Goal: Task Accomplishment & Management: Use online tool/utility

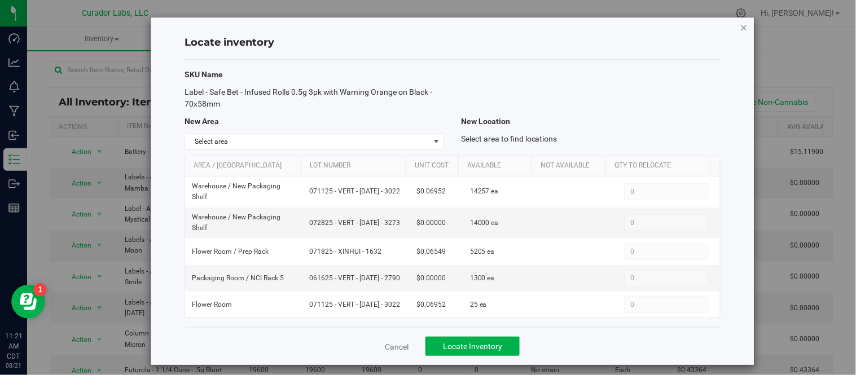
click at [741, 24] on icon "button" at bounding box center [745, 27] width 8 height 14
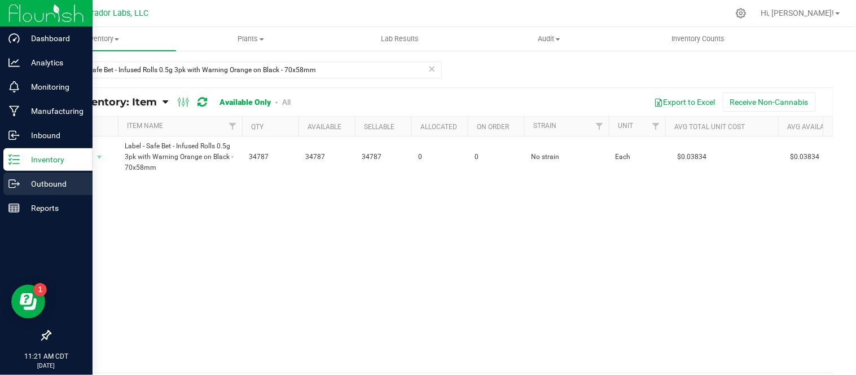
click at [58, 181] on p "Outbound" at bounding box center [54, 184] width 68 height 14
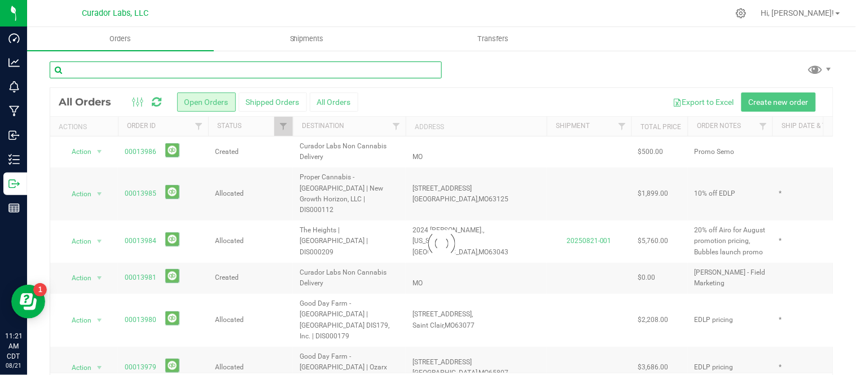
click at [273, 72] on input "text" at bounding box center [246, 70] width 392 height 17
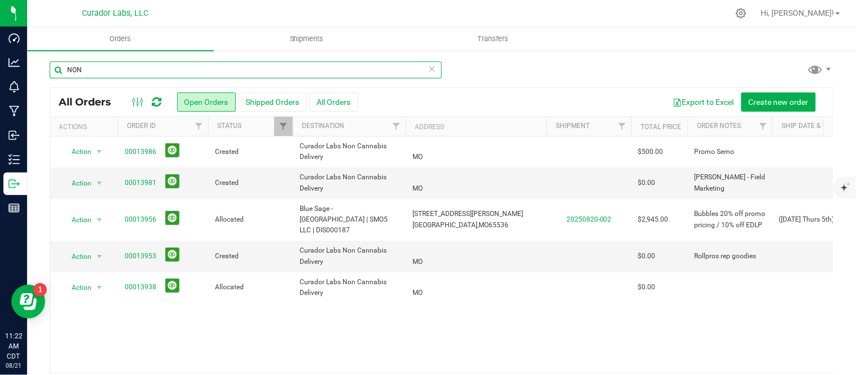
type input "NON"
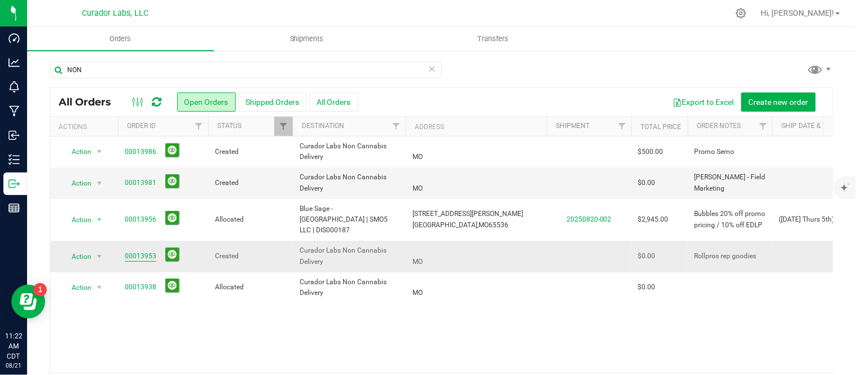
click at [149, 251] on link "00013953" at bounding box center [141, 256] width 32 height 11
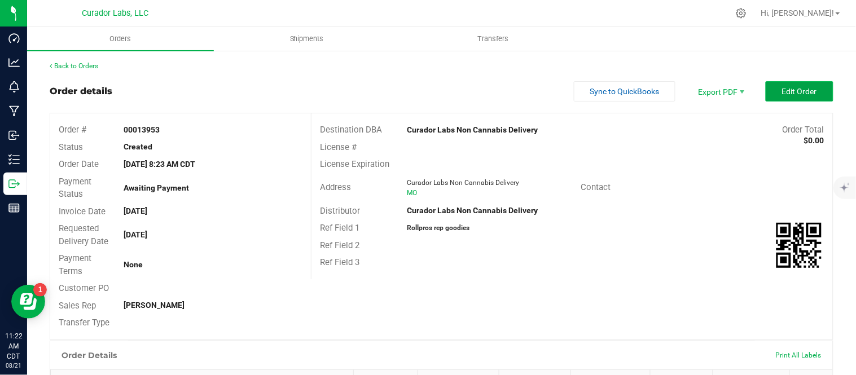
click at [812, 99] on button "Edit Order" at bounding box center [800, 91] width 68 height 20
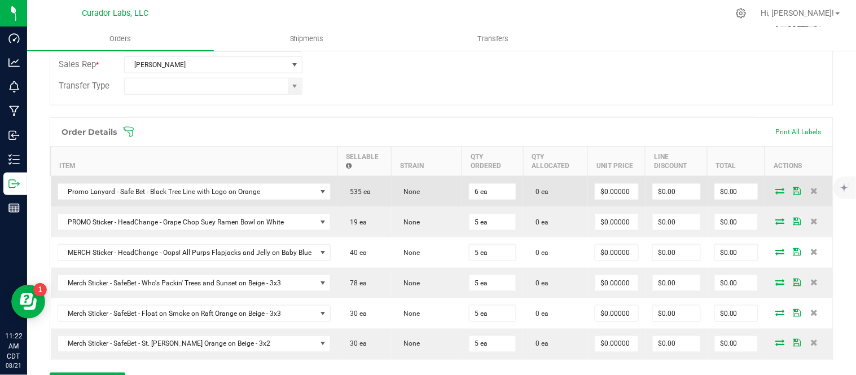
scroll to position [313, 0]
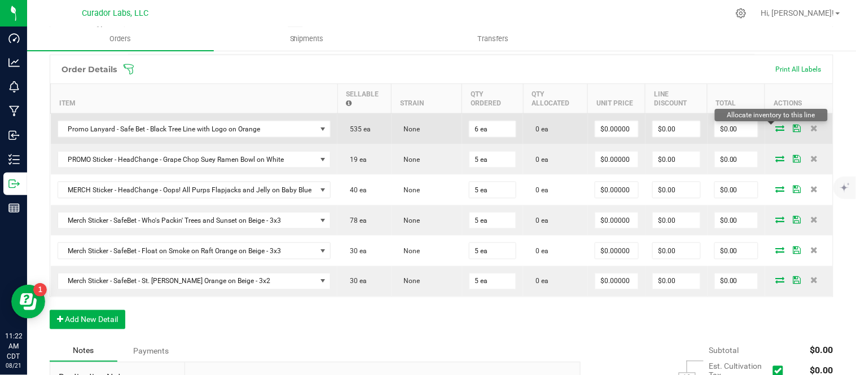
click at [776, 131] on icon at bounding box center [780, 128] width 9 height 7
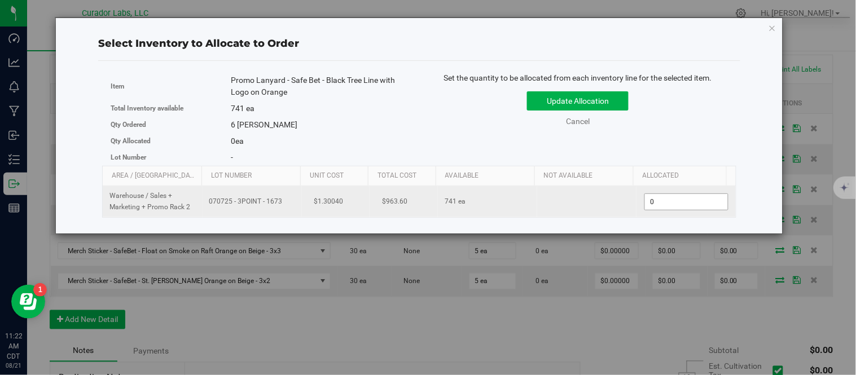
click at [667, 196] on span "0 0" at bounding box center [687, 202] width 84 height 17
type input "5"
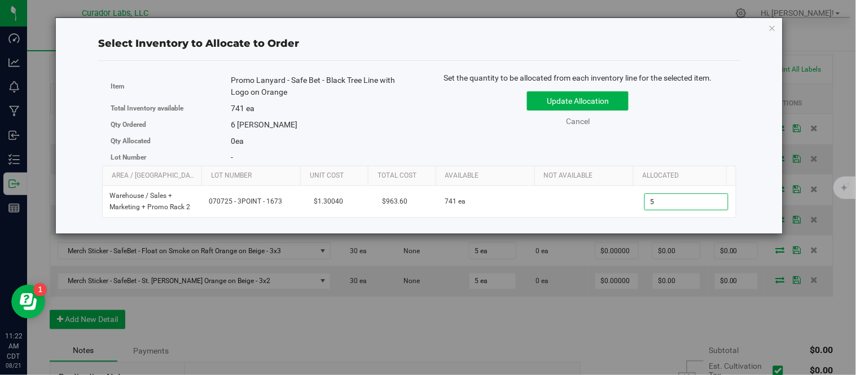
type input "5"
click at [720, 125] on div "Update Allocation Cancel" at bounding box center [578, 106] width 300 height 41
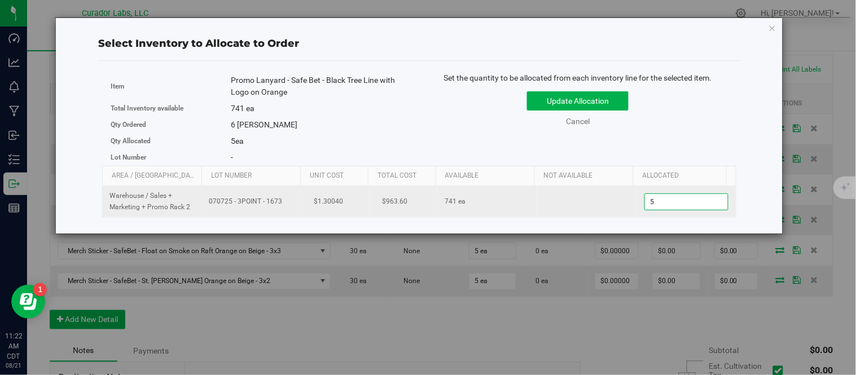
click at [665, 203] on span "5 5" at bounding box center [687, 202] width 84 height 17
type input "6"
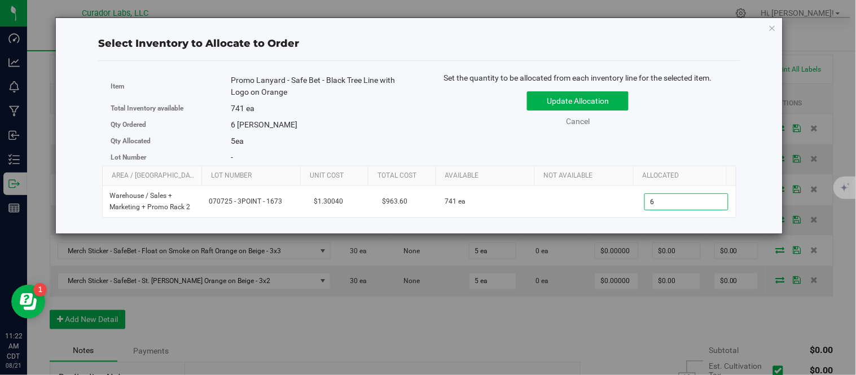
type input "6"
click at [685, 142] on div "Item Promo Lanyard - Safe Bet - Black Tree Line with Logo on Orange Total Inven…" at bounding box center [419, 119] width 634 height 94
click at [590, 102] on button "Update Allocation" at bounding box center [578, 100] width 102 height 19
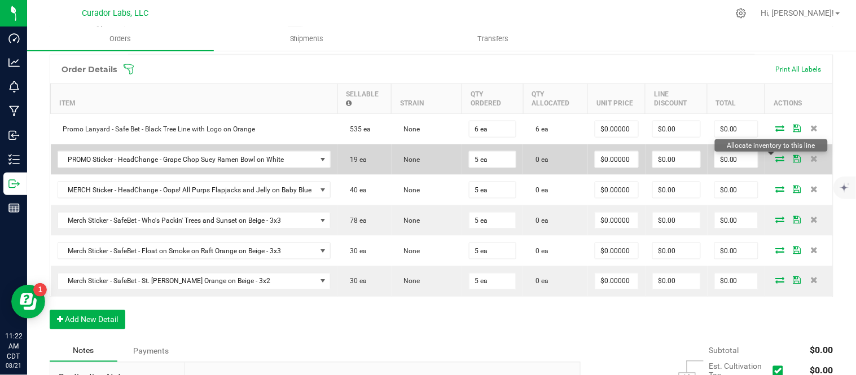
click at [776, 159] on icon at bounding box center [780, 158] width 9 height 7
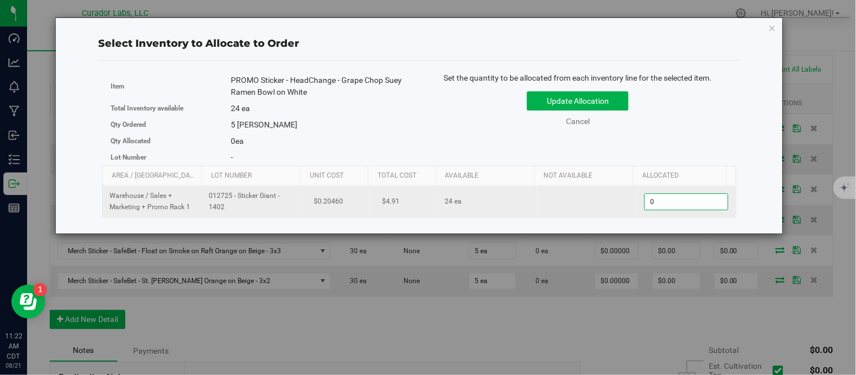
click at [680, 195] on span "0 0" at bounding box center [687, 202] width 84 height 17
type input "5"
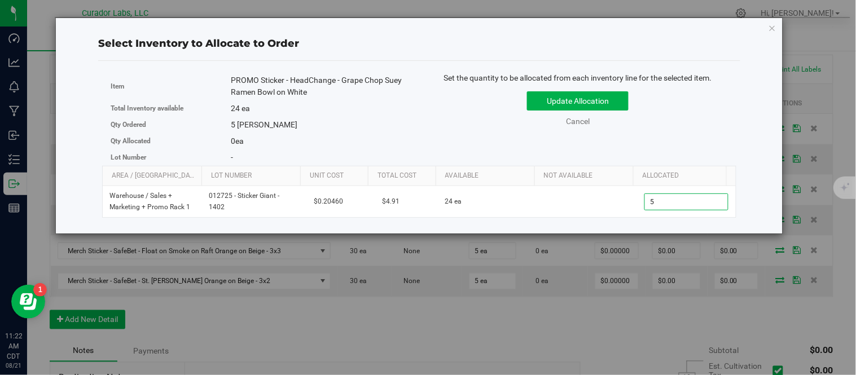
type input "5"
click at [702, 139] on div "Item PROMO Sticker - HeadChange - Grape Chop Suey Ramen Bowl on White Total Inv…" at bounding box center [419, 119] width 634 height 94
click at [612, 102] on button "Update Allocation" at bounding box center [578, 100] width 102 height 19
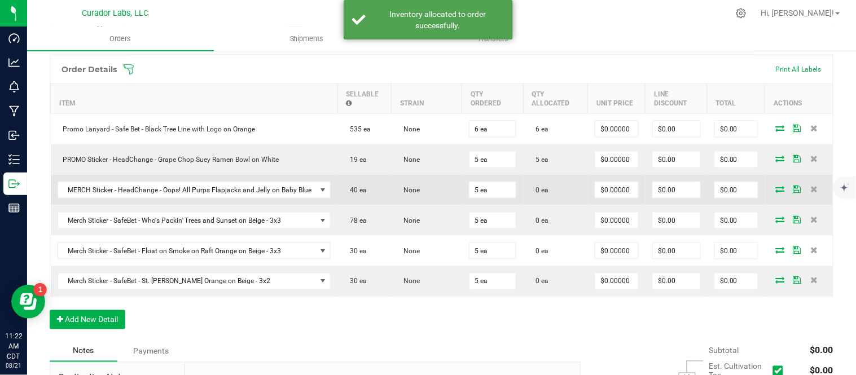
click at [776, 188] on icon at bounding box center [780, 189] width 9 height 7
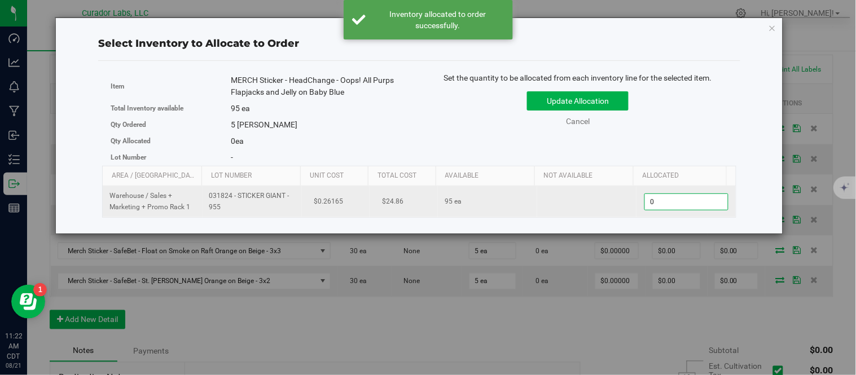
click at [680, 199] on span "0 0" at bounding box center [687, 202] width 84 height 17
type input "5"
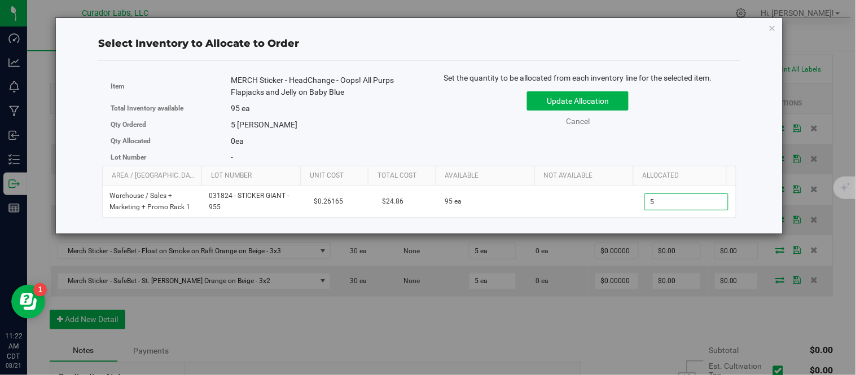
type input "5"
click at [678, 139] on div "Item MERCH Sticker - HeadChange - Oops! All Purps Flapjacks and Jelly on Baby B…" at bounding box center [419, 119] width 634 height 94
click at [605, 97] on button "Update Allocation" at bounding box center [578, 100] width 102 height 19
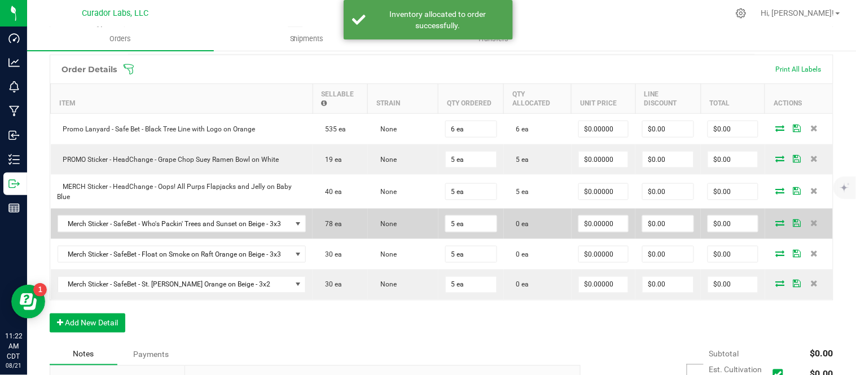
click at [776, 224] on icon at bounding box center [780, 223] width 9 height 7
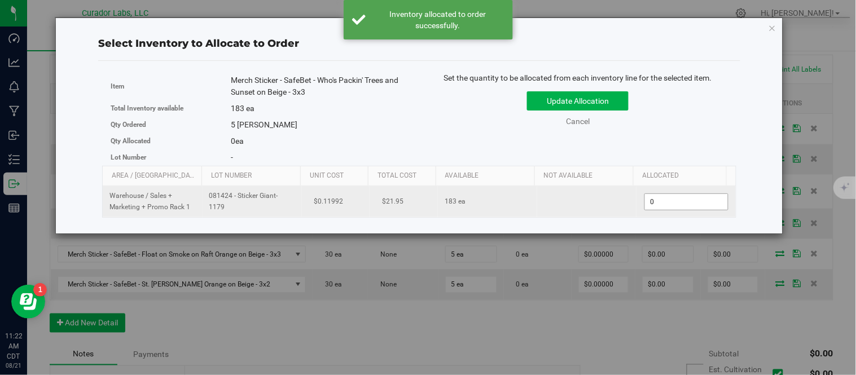
click at [674, 207] on span "0 0" at bounding box center [687, 202] width 84 height 17
type input "5"
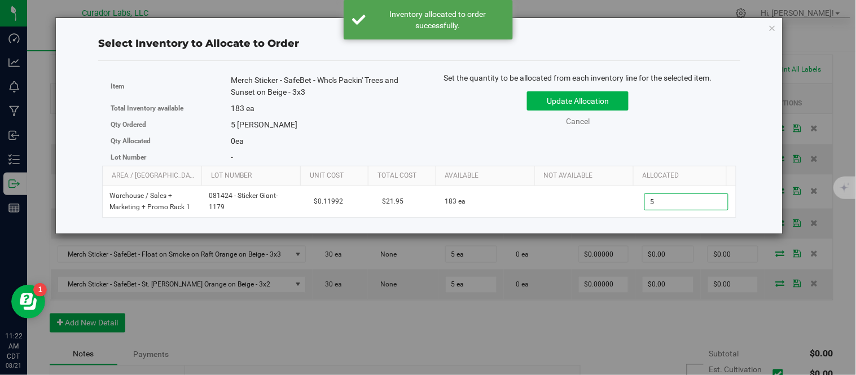
type input "5"
click at [691, 146] on div "Item Merch Sticker - SafeBet - Who's Packin' Trees and Sunset on Beige - 3x3 To…" at bounding box center [419, 119] width 634 height 94
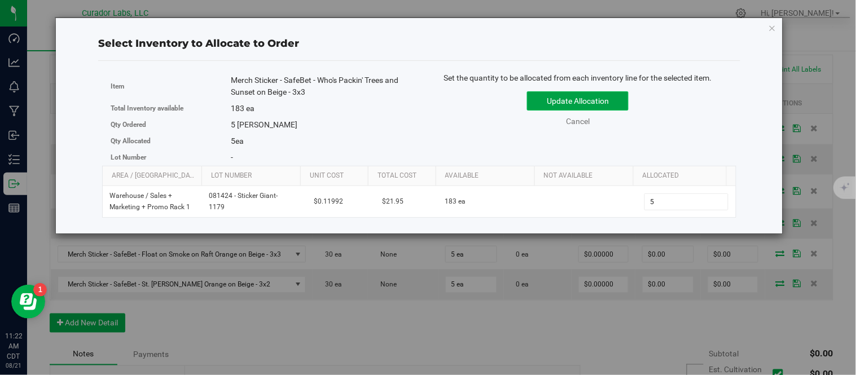
click at [605, 107] on button "Update Allocation" at bounding box center [578, 100] width 102 height 19
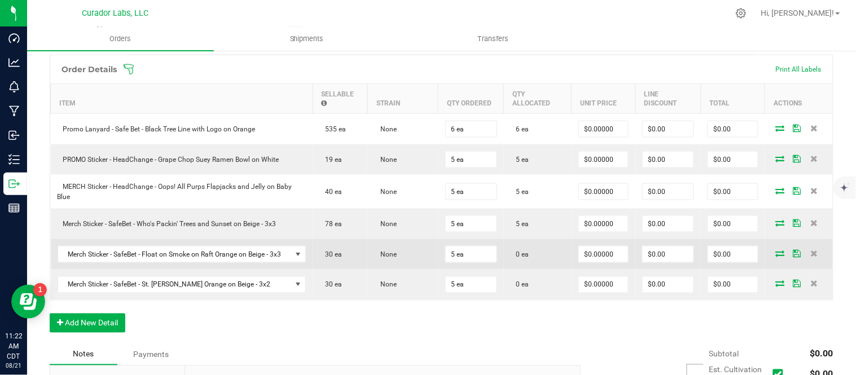
click at [777, 255] on span at bounding box center [780, 253] width 17 height 7
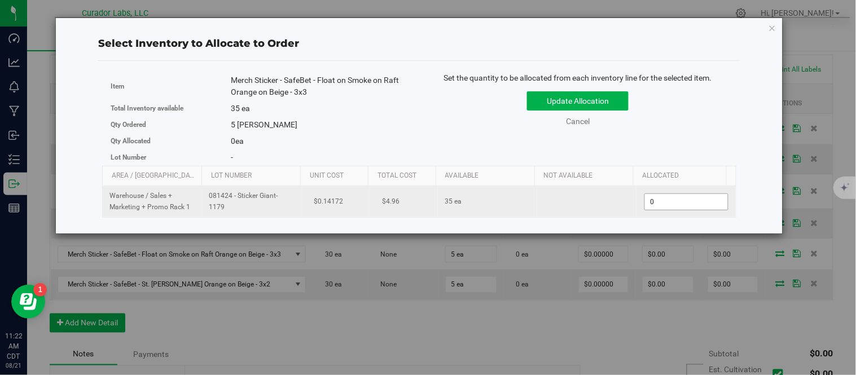
click at [677, 203] on span "0 0" at bounding box center [687, 202] width 84 height 17
type input "5"
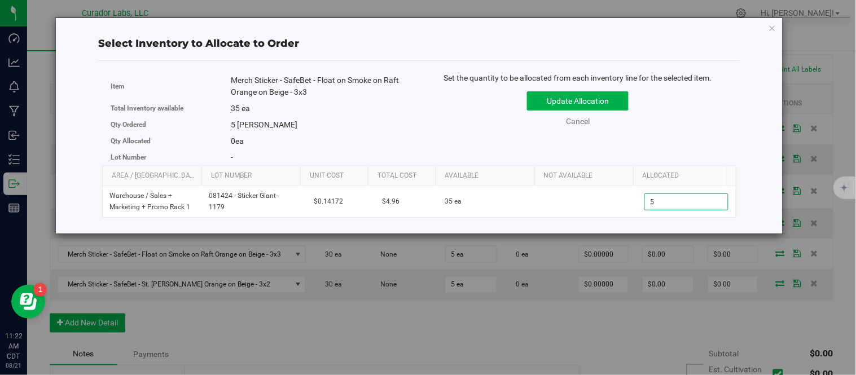
type input "5"
drag, startPoint x: 668, startPoint y: 117, endPoint x: 659, endPoint y: 116, distance: 9.7
click at [668, 117] on div "Update Allocation Cancel" at bounding box center [578, 106] width 300 height 41
click at [621, 102] on button "Update Allocation" at bounding box center [578, 100] width 102 height 19
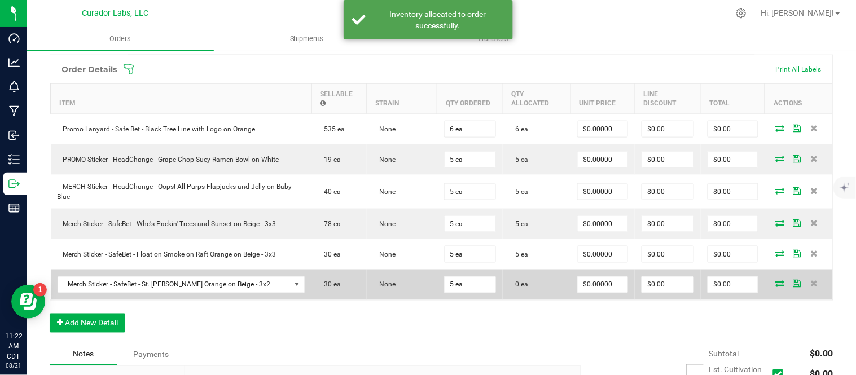
click at [776, 286] on icon at bounding box center [780, 284] width 9 height 7
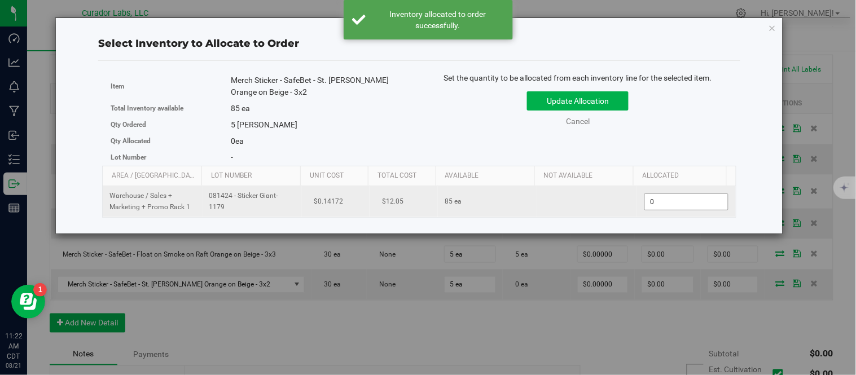
click at [687, 200] on span "0 0" at bounding box center [687, 202] width 84 height 17
type input "5"
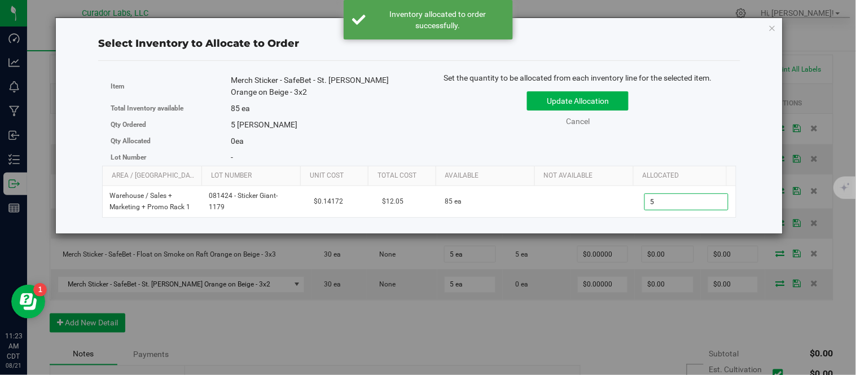
type input "5"
click at [697, 120] on div "Update Allocation Cancel" at bounding box center [578, 106] width 300 height 41
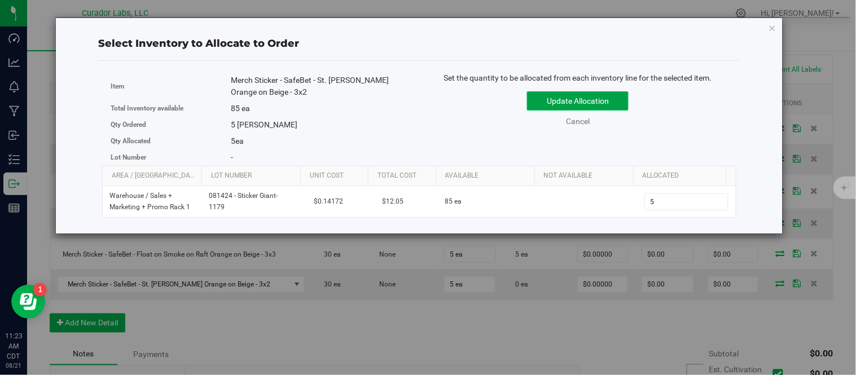
click at [599, 99] on button "Update Allocation" at bounding box center [578, 100] width 102 height 19
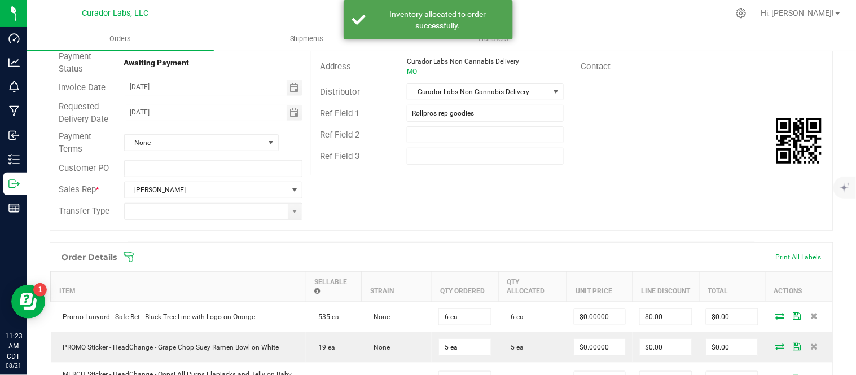
scroll to position [0, 0]
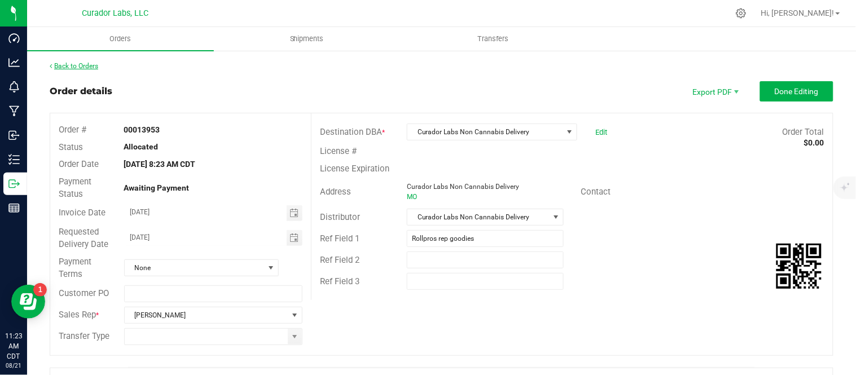
click at [79, 66] on link "Back to Orders" at bounding box center [74, 66] width 49 height 8
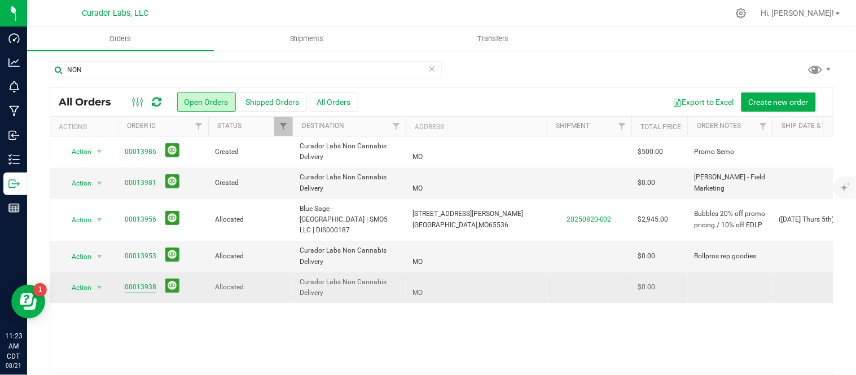
click at [150, 282] on link "00013938" at bounding box center [141, 287] width 32 height 11
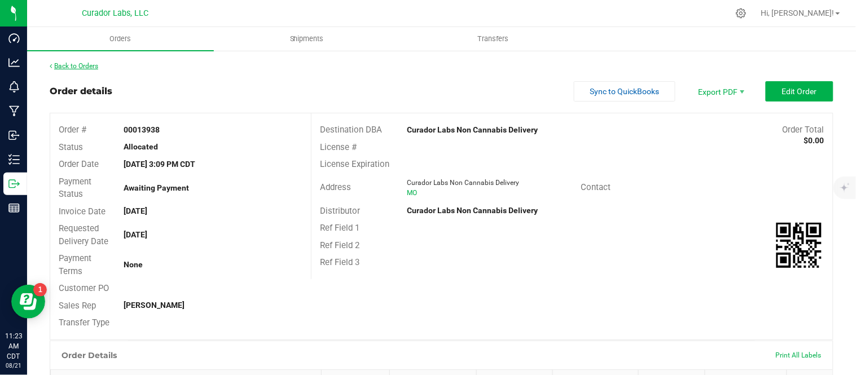
click at [79, 67] on link "Back to Orders" at bounding box center [74, 66] width 49 height 8
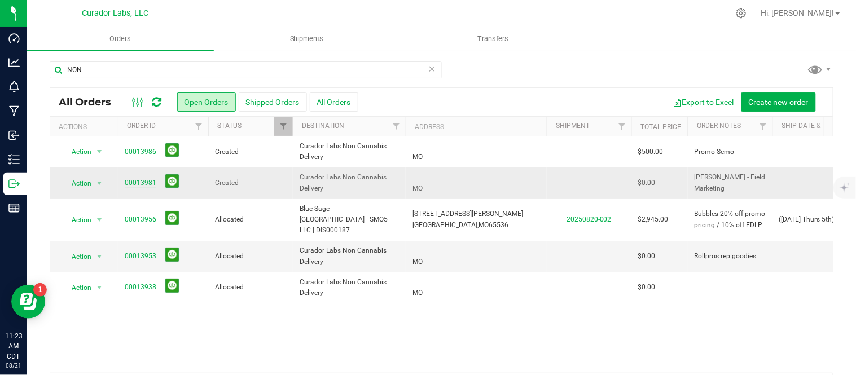
click at [148, 183] on link "00013981" at bounding box center [141, 183] width 32 height 11
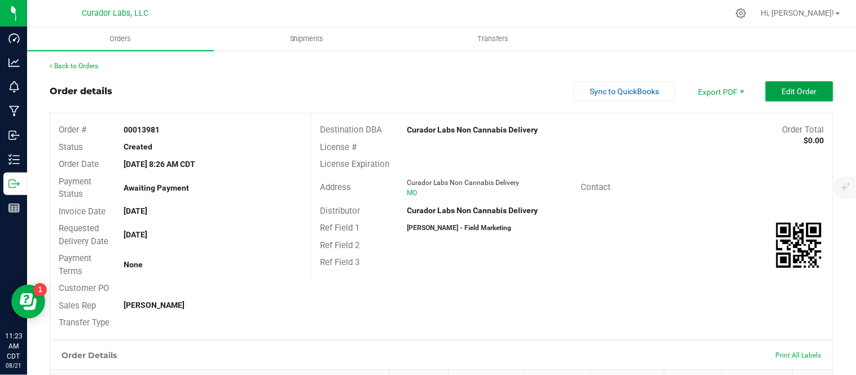
click at [785, 87] on span "Edit Order" at bounding box center [799, 91] width 35 height 9
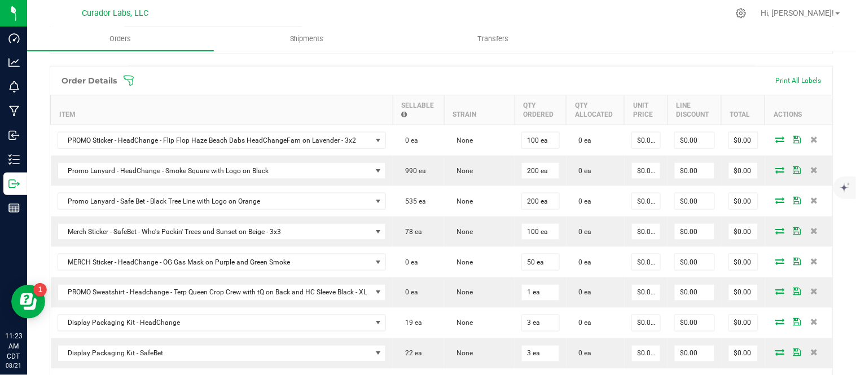
scroll to position [313, 0]
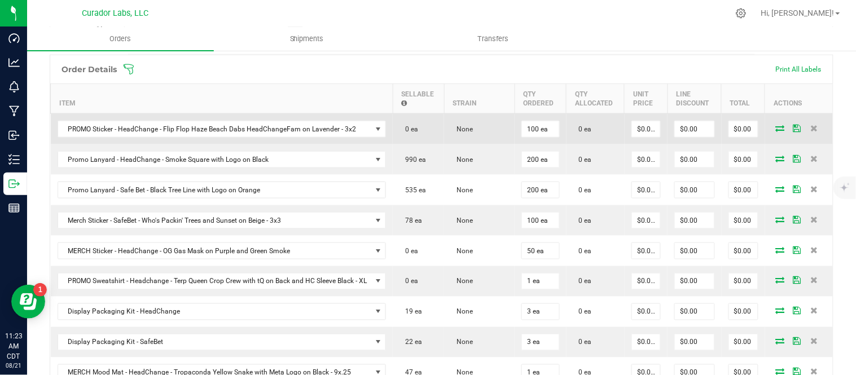
click at [777, 130] on span at bounding box center [780, 128] width 17 height 7
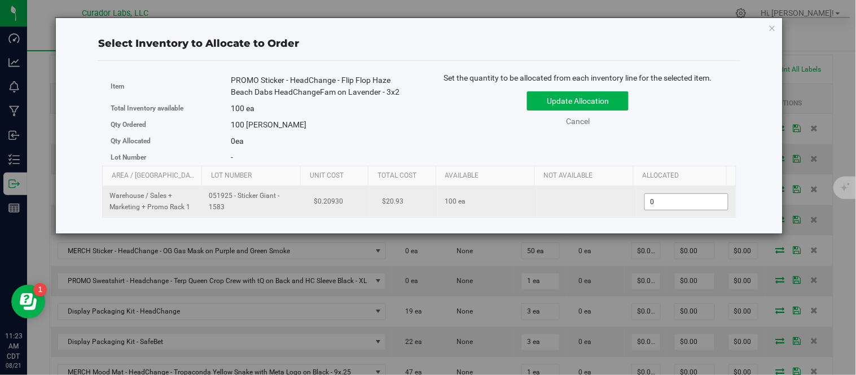
click at [657, 194] on span "0 0" at bounding box center [687, 202] width 84 height 17
type input "100"
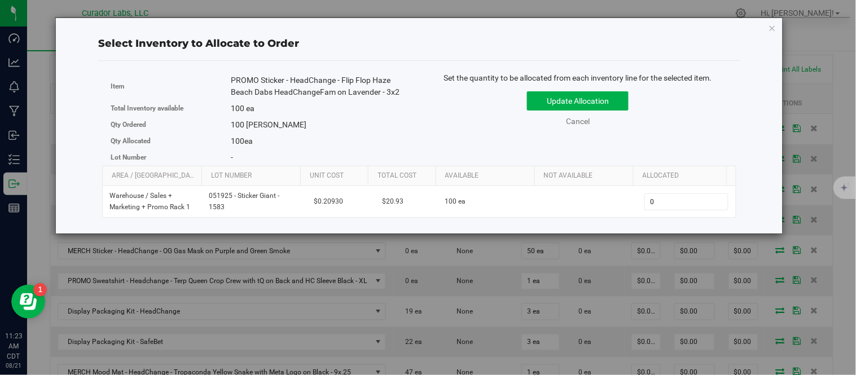
type input "100"
click at [647, 138] on div "Item PROMO Sticker - HeadChange - Flip Flop Haze Beach Dabs HeadChangeFam on La…" at bounding box center [419, 119] width 634 height 94
click at [618, 104] on button "Update Allocation" at bounding box center [578, 100] width 102 height 19
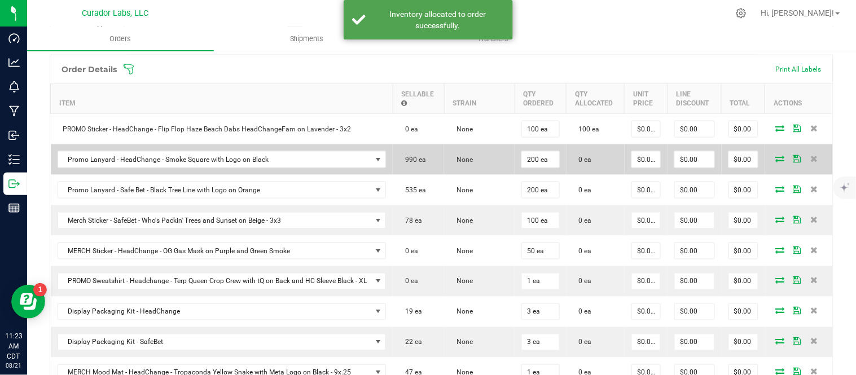
click at [772, 159] on span at bounding box center [780, 158] width 17 height 7
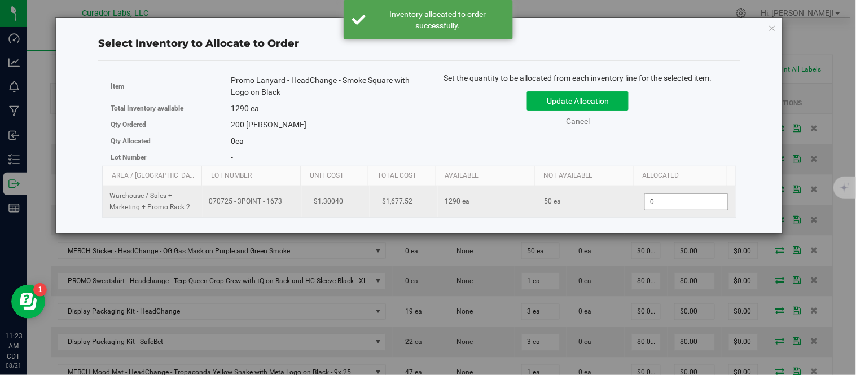
click at [668, 202] on span "0 0" at bounding box center [687, 202] width 84 height 17
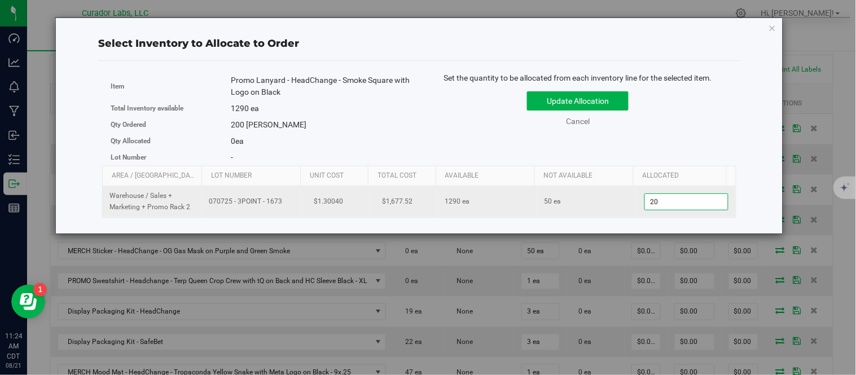
type input "200"
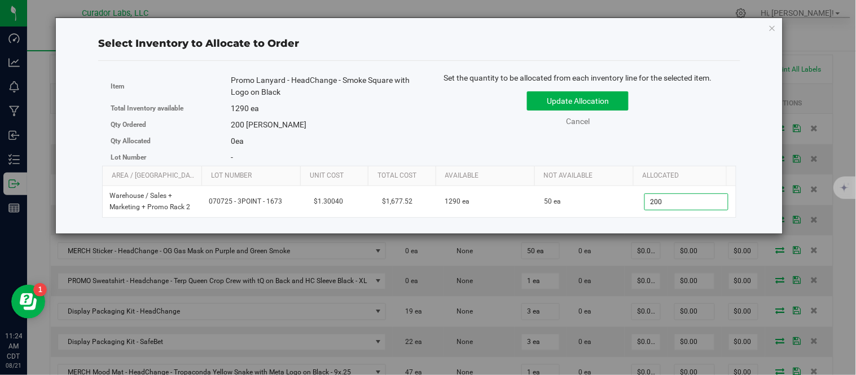
type input "200"
click at [680, 134] on div "Set the quantity to be allocated from each inventory line for the selected item…" at bounding box center [577, 105] width 317 height 66
click at [595, 96] on button "Update Allocation" at bounding box center [578, 100] width 102 height 19
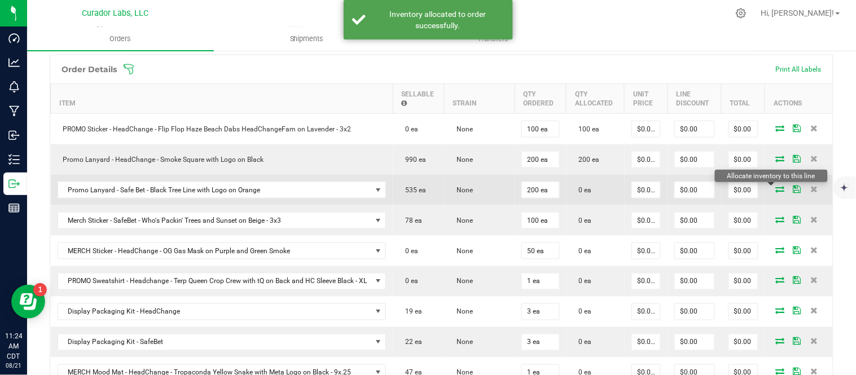
click at [776, 187] on icon at bounding box center [780, 189] width 9 height 7
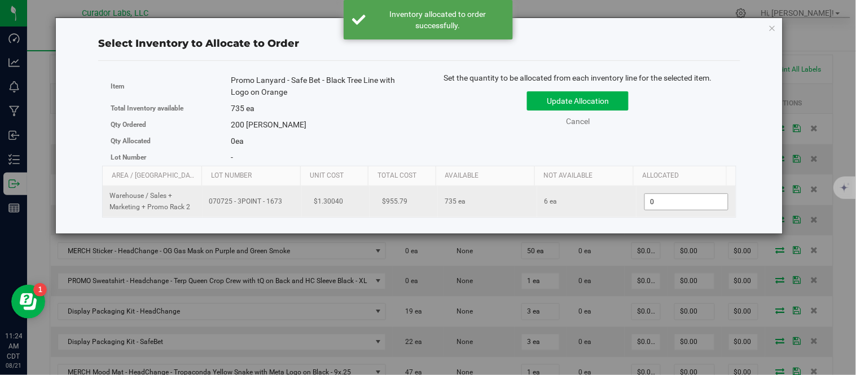
click at [671, 203] on span "0 0" at bounding box center [687, 202] width 84 height 17
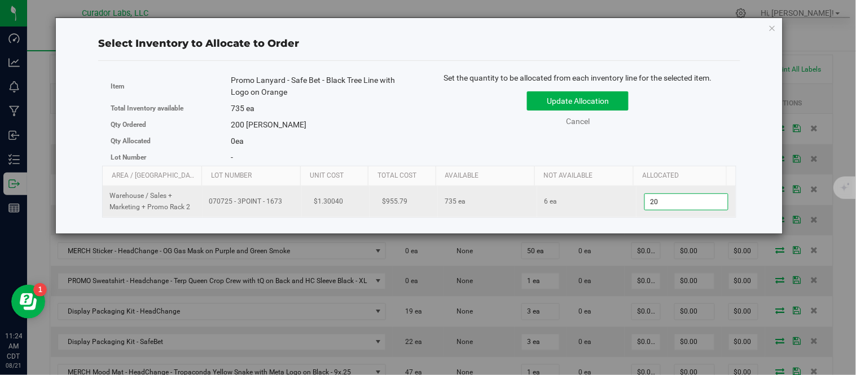
type input "200"
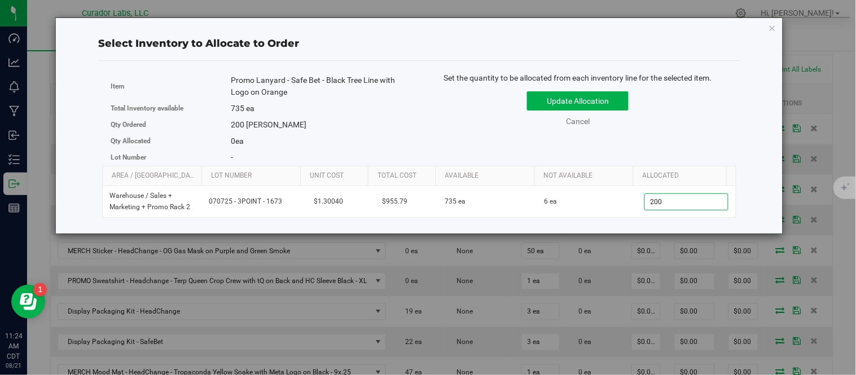
type input "200"
click at [664, 126] on div "Update Allocation Cancel" at bounding box center [578, 106] width 300 height 41
click at [612, 98] on button "Update Allocation" at bounding box center [578, 100] width 102 height 19
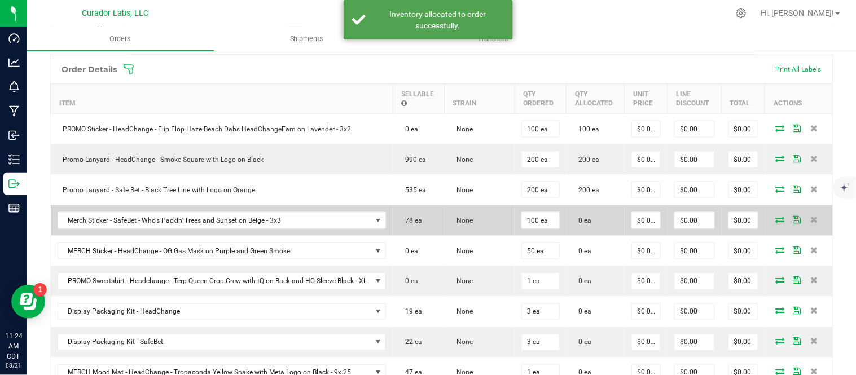
click at [776, 221] on icon at bounding box center [780, 219] width 9 height 7
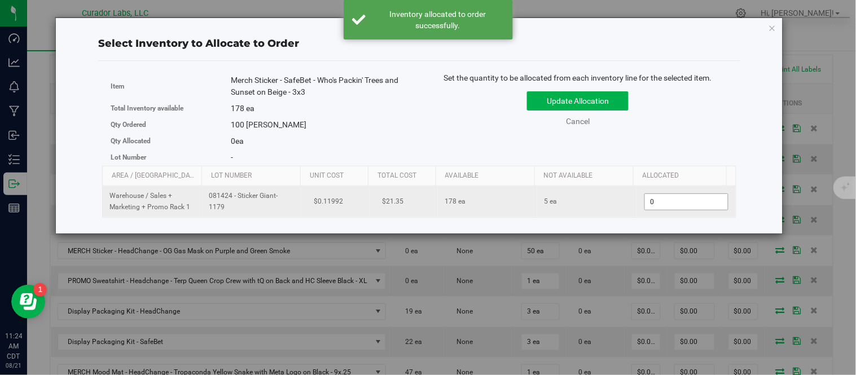
click at [676, 203] on span "0 0" at bounding box center [687, 202] width 84 height 17
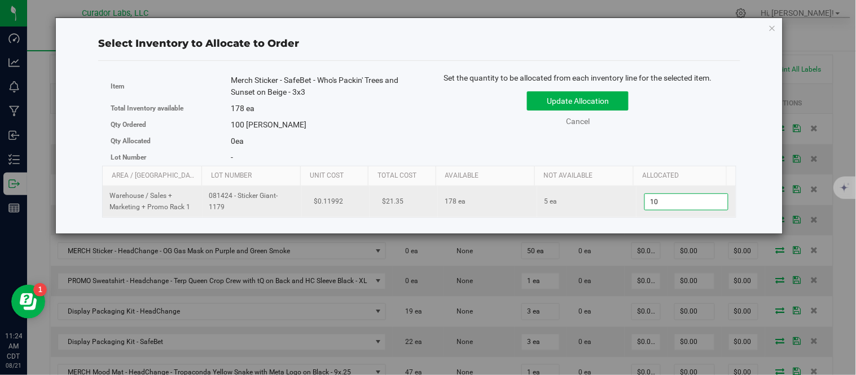
type input "100"
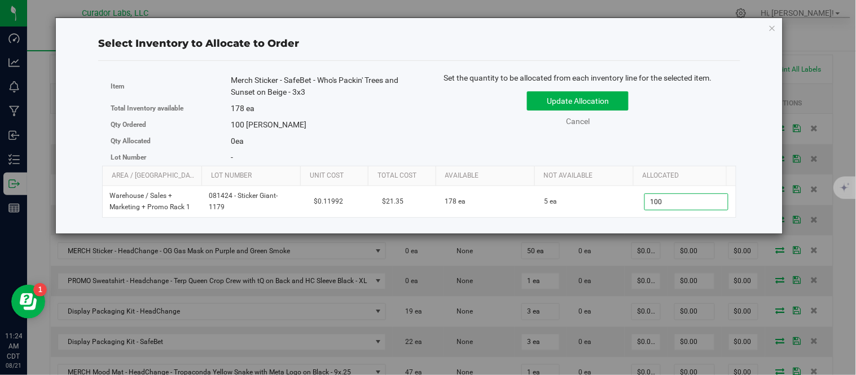
type input "100"
click at [674, 139] on div "Item Merch Sticker - SafeBet - Who's Packin' Trees and Sunset on Beige - 3x3 To…" at bounding box center [419, 119] width 634 height 94
click at [589, 104] on button "Update Allocation" at bounding box center [578, 100] width 102 height 19
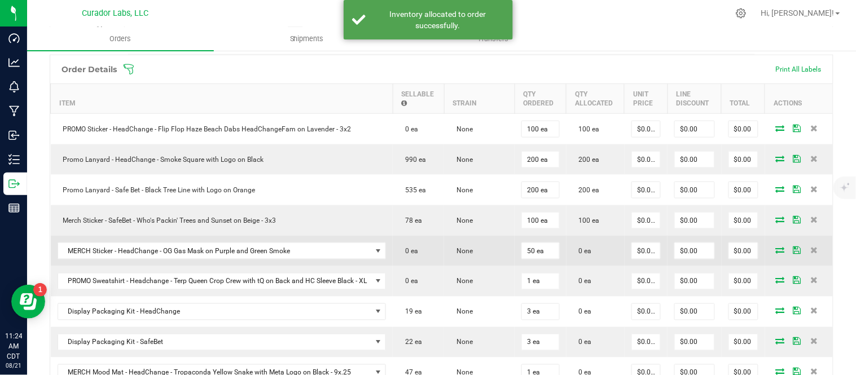
click at [776, 252] on icon at bounding box center [780, 250] width 9 height 7
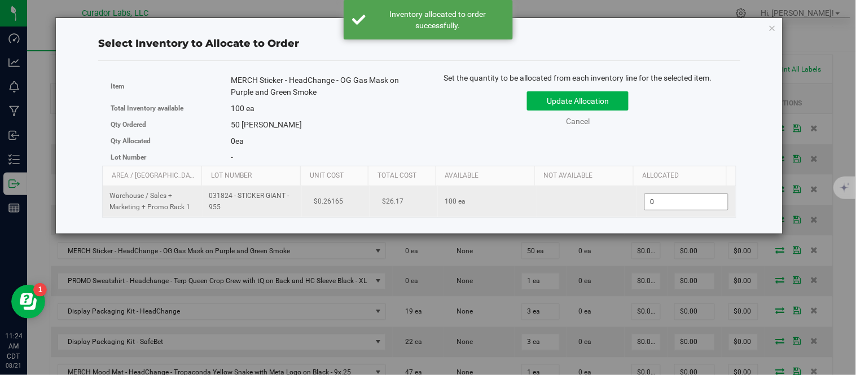
click at [689, 202] on span "0 0" at bounding box center [687, 202] width 84 height 17
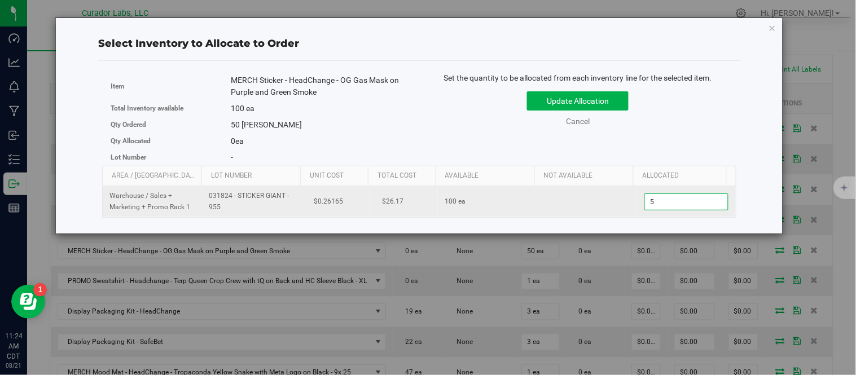
type input "50"
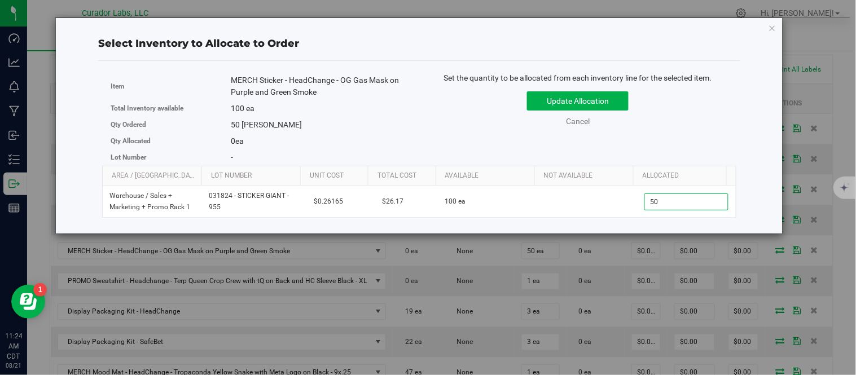
type input "50"
click at [668, 138] on div "Item MERCH Sticker - HeadChange - OG Gas Mask on Purple and Green Smoke Total I…" at bounding box center [419, 119] width 634 height 94
click at [619, 104] on button "Update Allocation" at bounding box center [578, 100] width 102 height 19
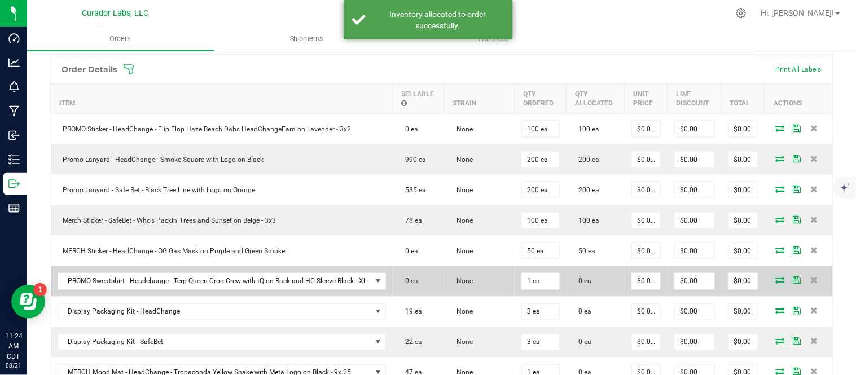
click at [776, 284] on icon at bounding box center [780, 280] width 9 height 7
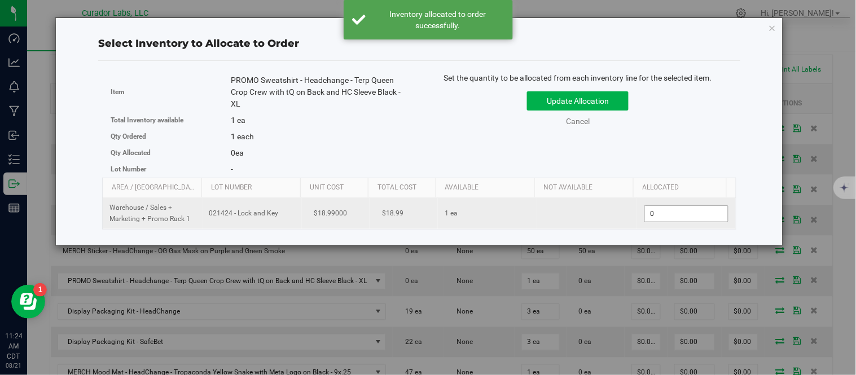
click at [686, 213] on span "0 0" at bounding box center [687, 213] width 84 height 17
type input "1"
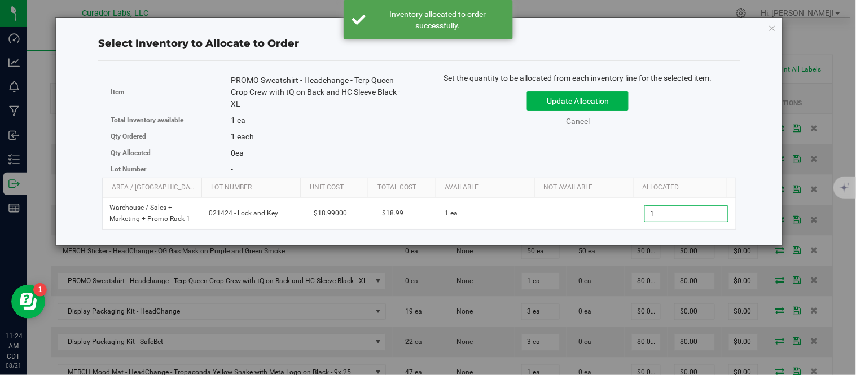
type input "1"
click at [754, 117] on div "Select Inventory to Allocate to Order Item PROMO Sweatshirt - Headchange - Terp…" at bounding box center [419, 131] width 710 height 227
click at [618, 108] on button "Update Allocation" at bounding box center [578, 100] width 102 height 19
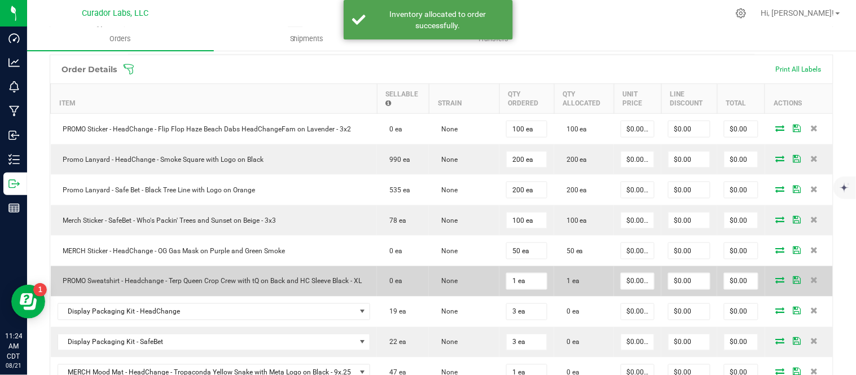
scroll to position [376, 0]
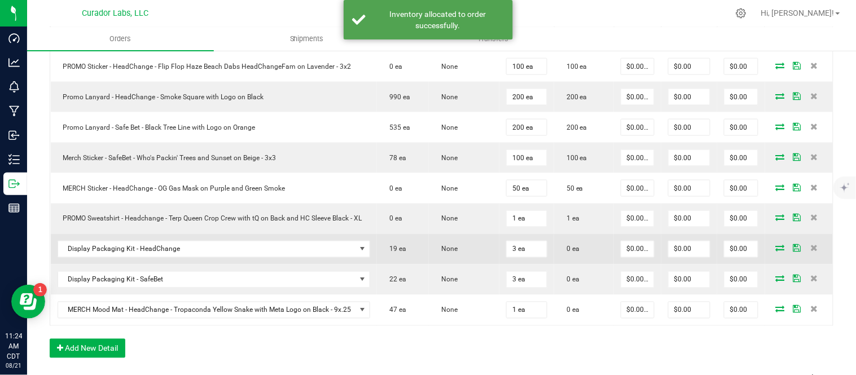
click at [776, 251] on icon at bounding box center [780, 248] width 9 height 7
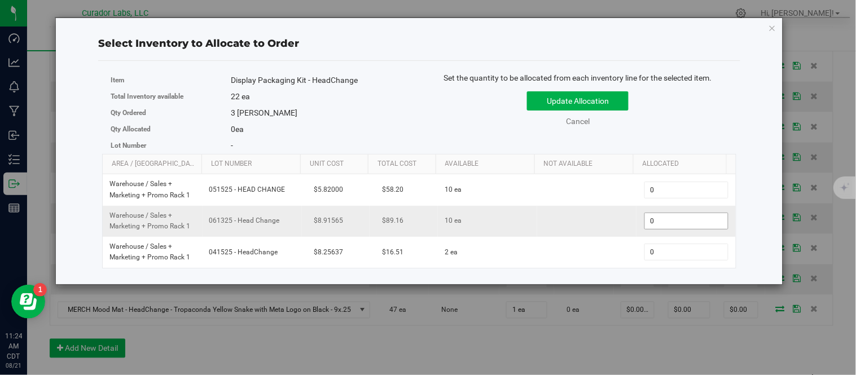
click at [669, 227] on span "0 0" at bounding box center [687, 221] width 84 height 17
type input "3"
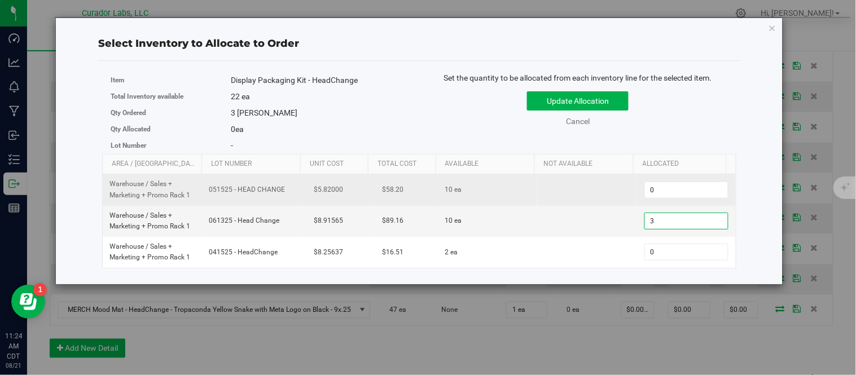
type input "3"
click at [577, 192] on td at bounding box center [586, 189] width 99 height 31
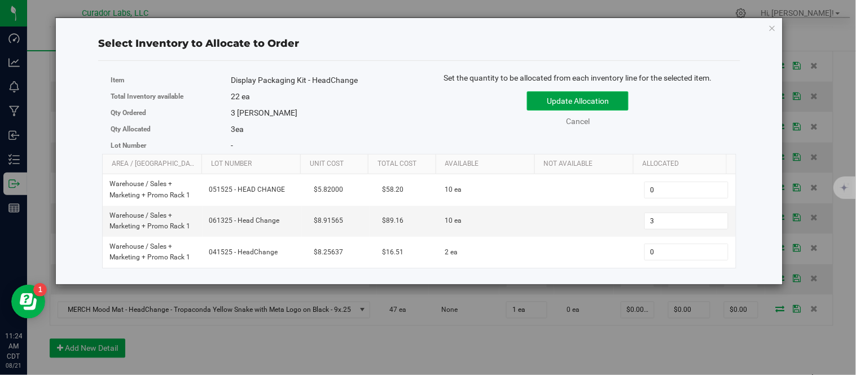
click at [556, 104] on button "Update Allocation" at bounding box center [578, 100] width 102 height 19
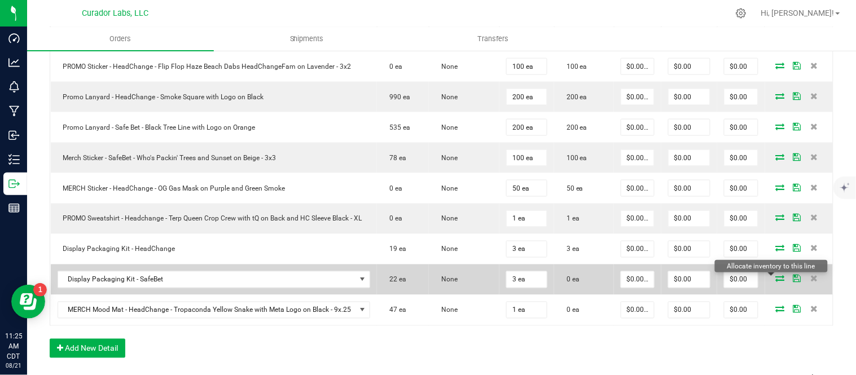
click at [776, 281] on icon at bounding box center [780, 278] width 9 height 7
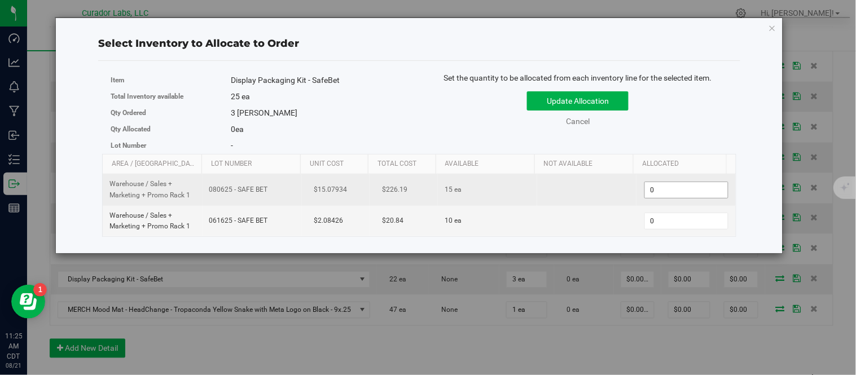
click at [655, 194] on span "0 0" at bounding box center [687, 190] width 84 height 17
type input "3"
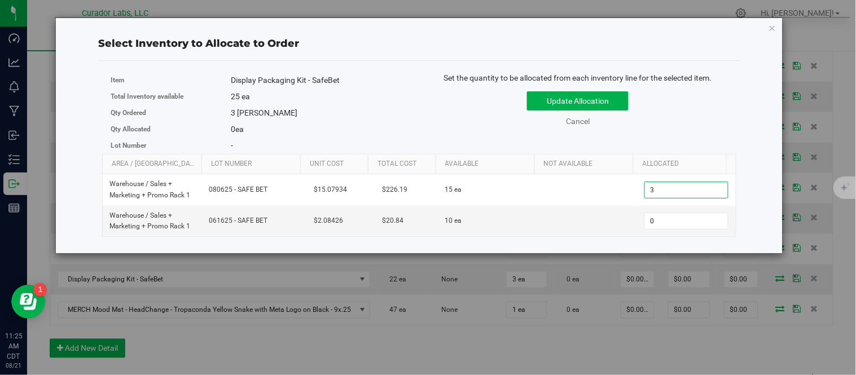
type input "3"
click at [681, 115] on div "Update Allocation Cancel" at bounding box center [578, 106] width 300 height 41
click at [585, 87] on div "Update Allocation Cancel" at bounding box center [578, 106] width 300 height 41
click at [585, 99] on button "Update Allocation" at bounding box center [578, 100] width 102 height 19
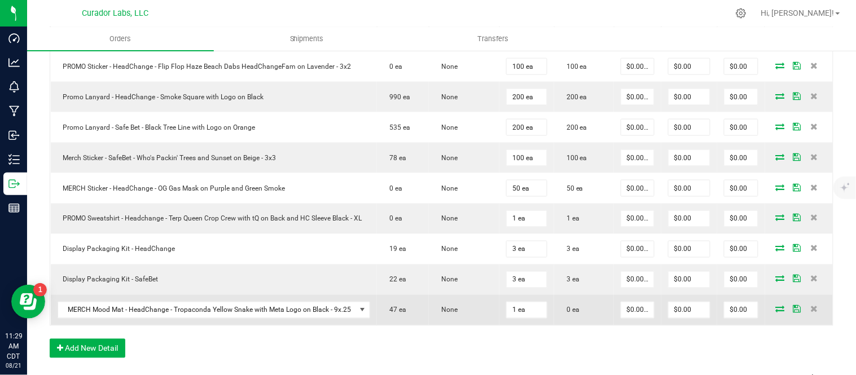
click at [776, 310] on icon at bounding box center [780, 309] width 9 height 7
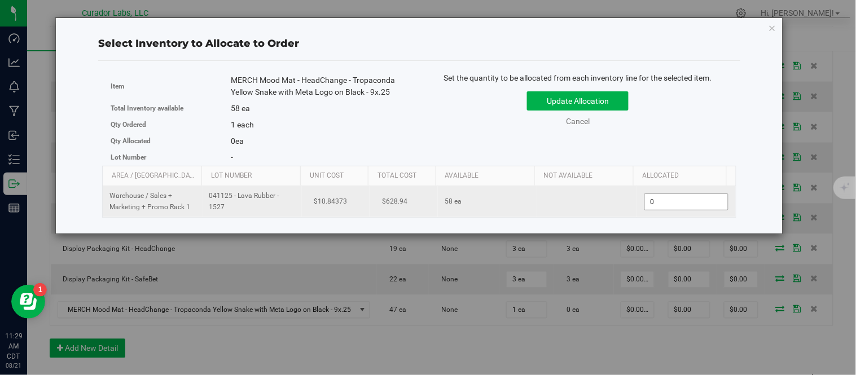
click at [673, 209] on span "0 0" at bounding box center [687, 202] width 84 height 17
type input "1"
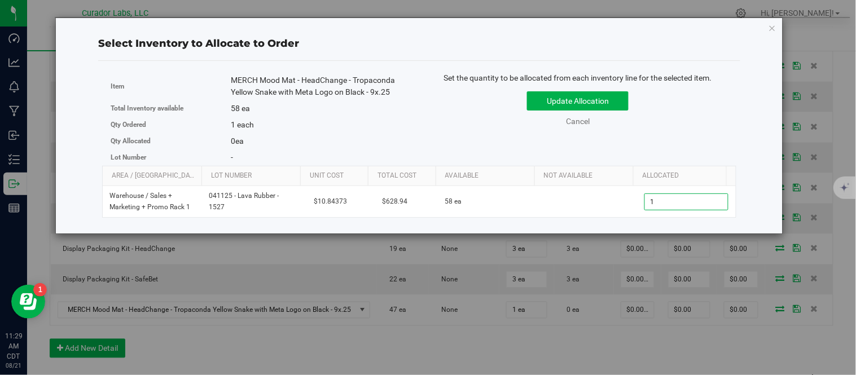
type input "1"
click at [667, 132] on div "Set the quantity to be allocated from each inventory line for the selected item…" at bounding box center [577, 105] width 317 height 66
click at [611, 109] on button "Update Allocation" at bounding box center [578, 100] width 102 height 19
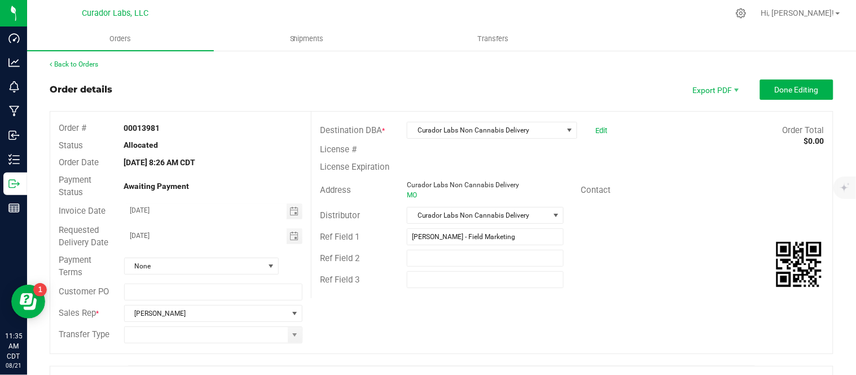
scroll to position [1, 0]
click at [782, 98] on button "Done Editing" at bounding box center [796, 90] width 73 height 20
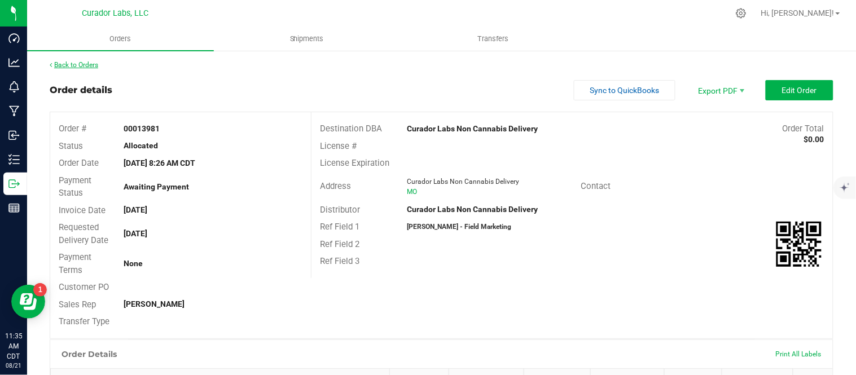
click at [76, 66] on link "Back to Orders" at bounding box center [74, 65] width 49 height 8
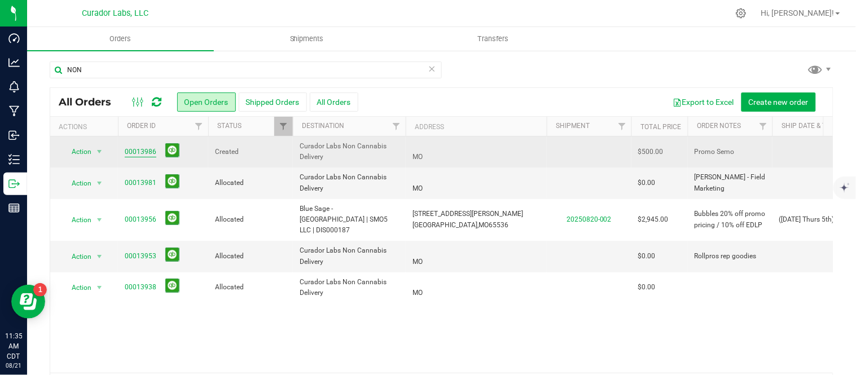
click at [150, 151] on link "00013986" at bounding box center [141, 152] width 32 height 11
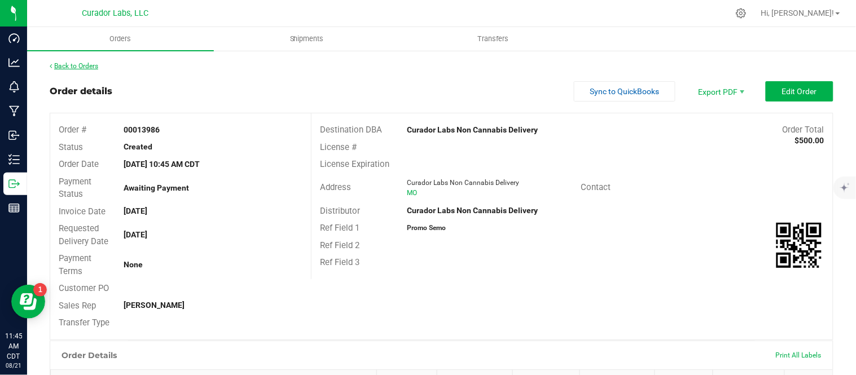
click at [79, 63] on link "Back to Orders" at bounding box center [74, 66] width 49 height 8
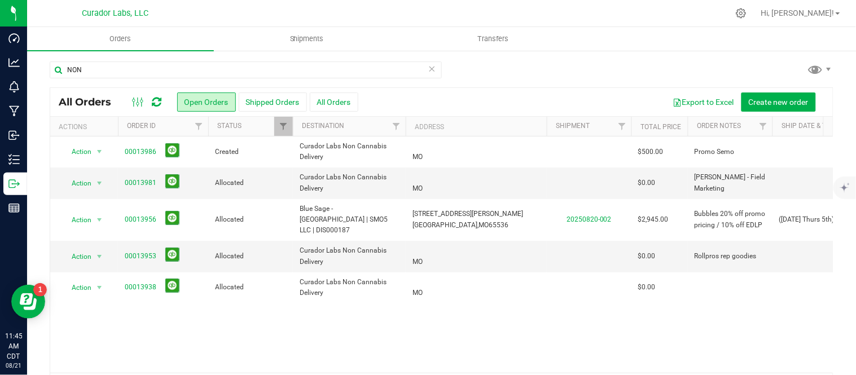
click at [428, 66] on icon at bounding box center [432, 69] width 8 height 14
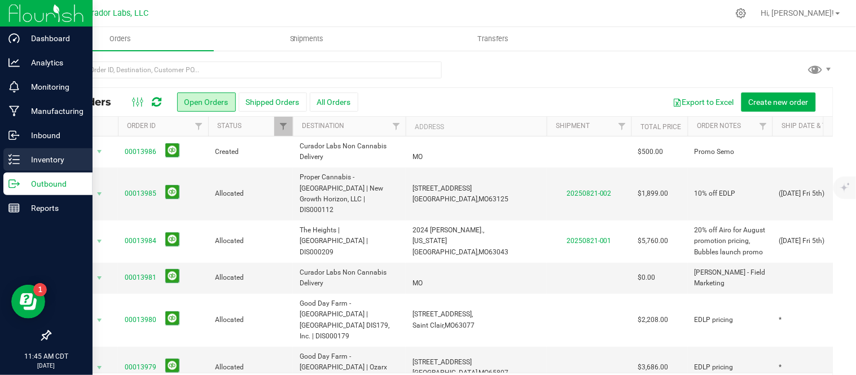
click at [10, 154] on icon at bounding box center [13, 159] width 11 height 11
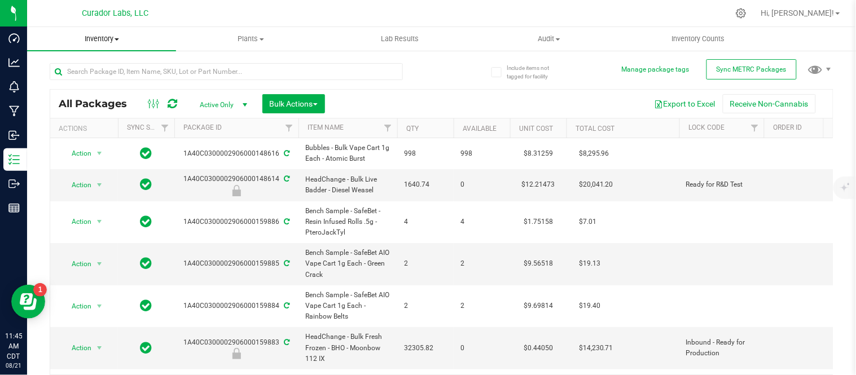
click at [123, 37] on span "Inventory" at bounding box center [101, 39] width 149 height 10
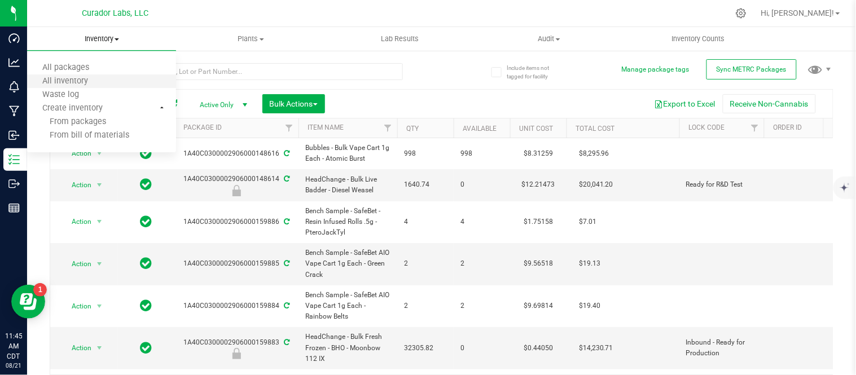
click at [104, 77] on li "All inventory" at bounding box center [101, 82] width 149 height 14
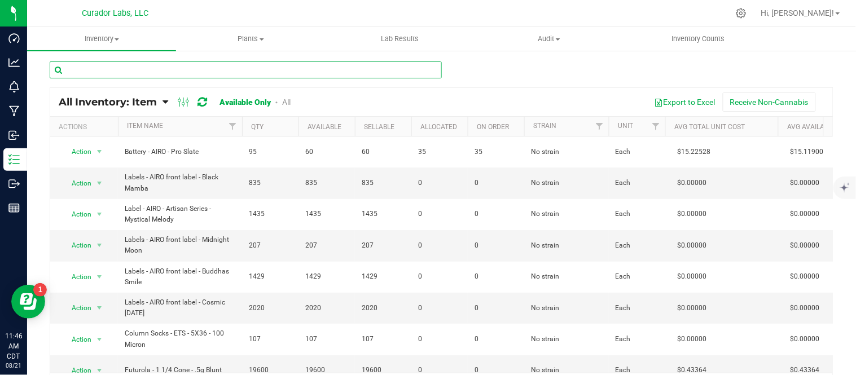
click at [204, 73] on input "text" at bounding box center [246, 70] width 392 height 17
paste input "Case Box - AIRO Safe Bet Bubbles - Brand Logo on Ivory - 8x4x6"
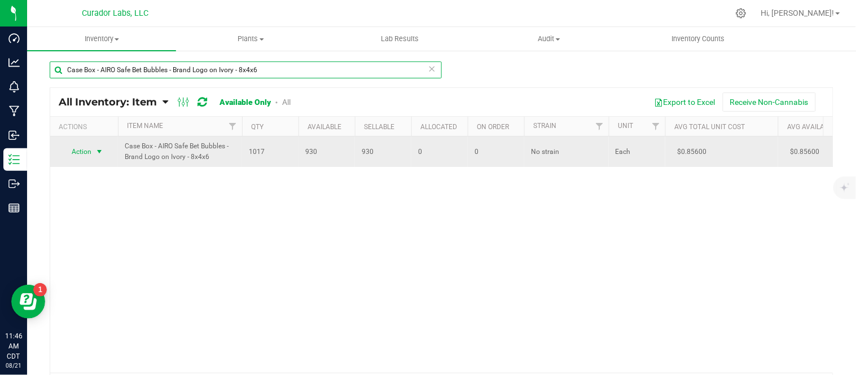
type input "Case Box - AIRO Safe Bet Bubbles - Brand Logo on Ivory - 8x4x6"
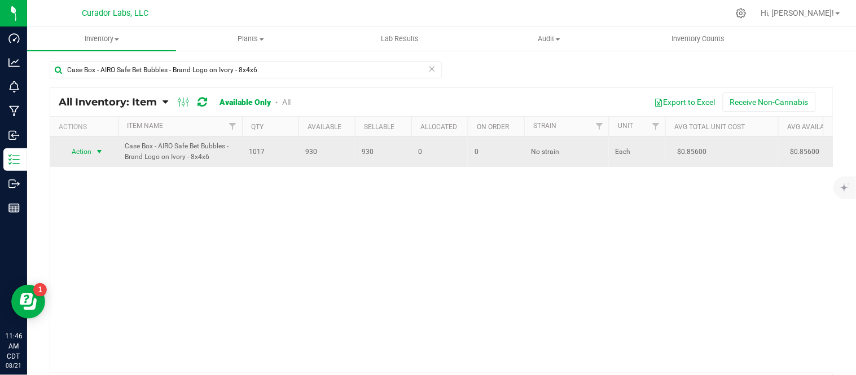
click at [95, 155] on span "select" at bounding box center [99, 151] width 9 height 9
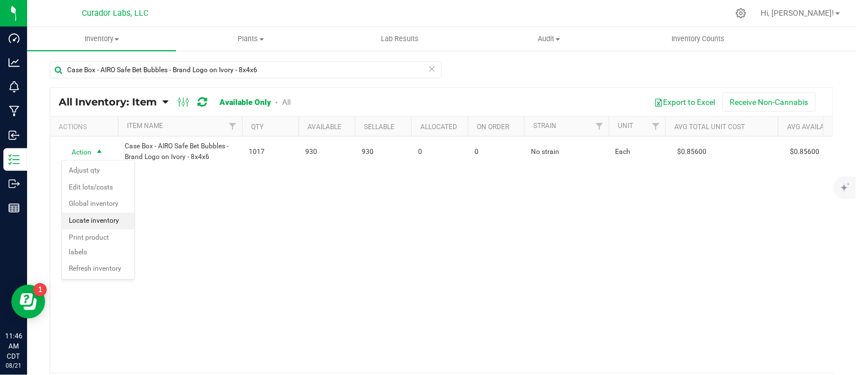
click at [103, 219] on li "Locate inventory" at bounding box center [98, 221] width 72 height 17
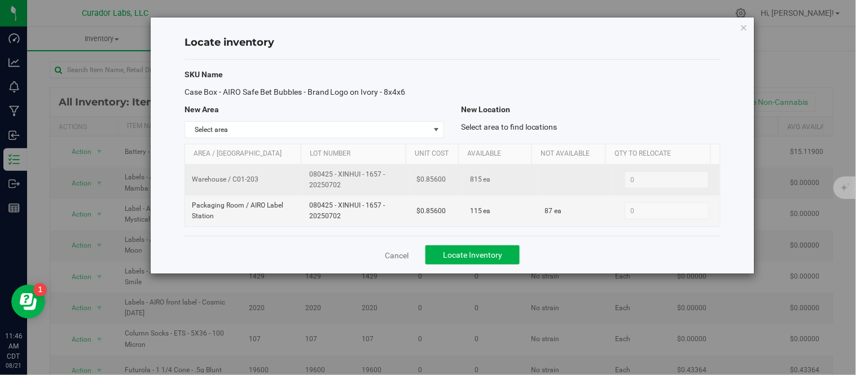
drag, startPoint x: 308, startPoint y: 178, endPoint x: 353, endPoint y: 188, distance: 46.3
click at [353, 188] on span "080425 - XINHUI - 1657 - 20250702" at bounding box center [356, 179] width 94 height 21
copy span "080425 - XINHUI - 1657 - 20250702"
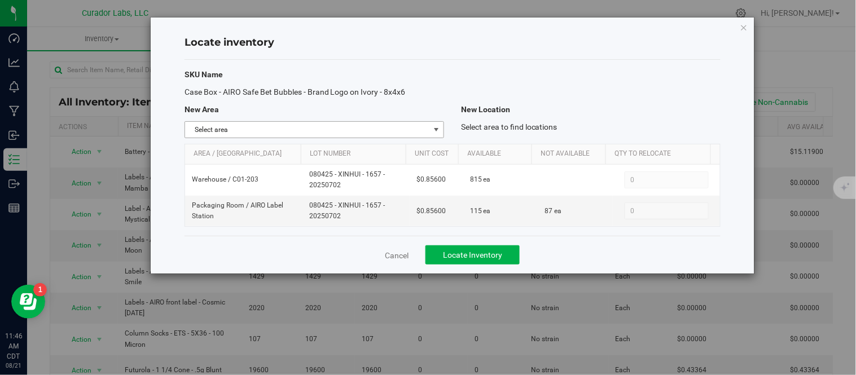
click at [437, 126] on span "select" at bounding box center [436, 129] width 9 height 9
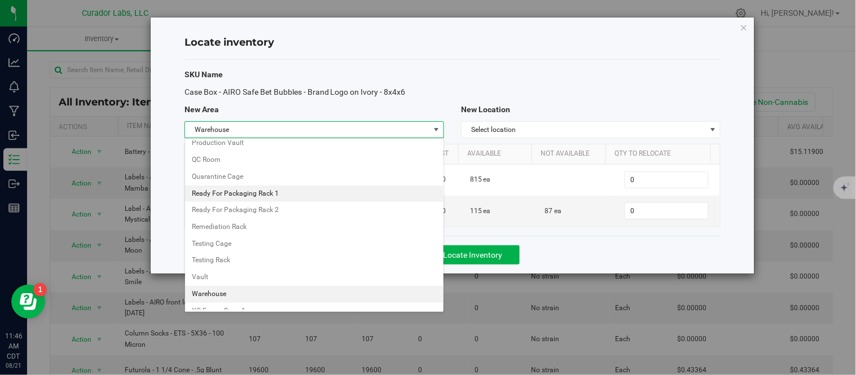
scroll to position [641, 0]
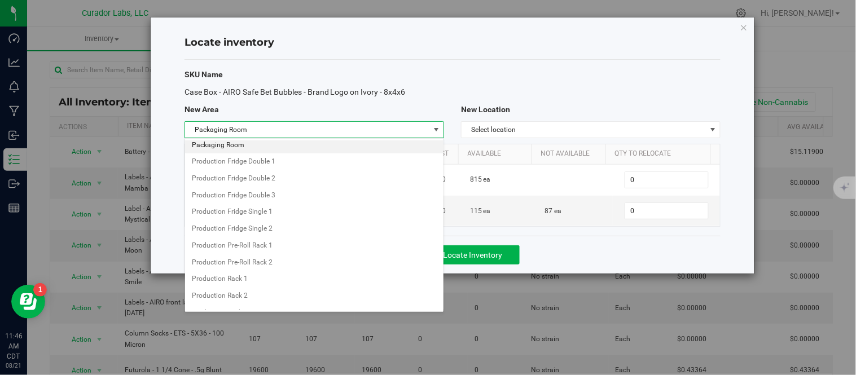
click at [273, 150] on li "Packaging Room" at bounding box center [314, 145] width 259 height 17
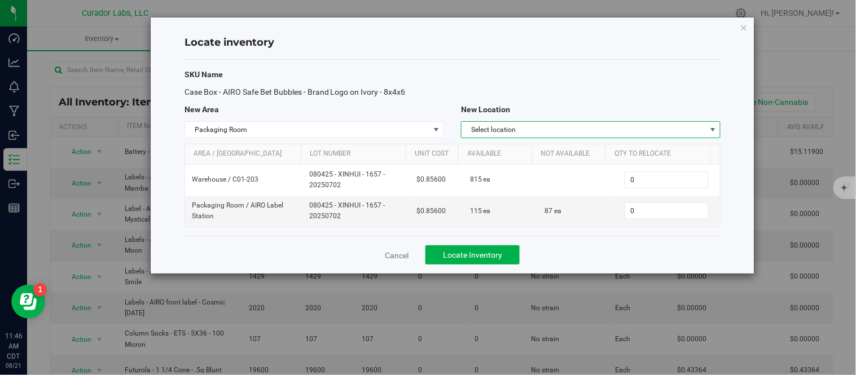
click at [612, 134] on span "Select location" at bounding box center [584, 130] width 244 height 16
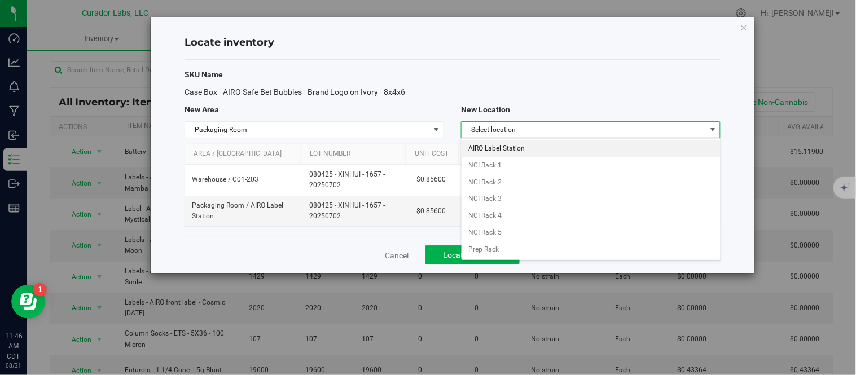
click at [531, 151] on li "AIRO Label Station" at bounding box center [591, 149] width 259 height 17
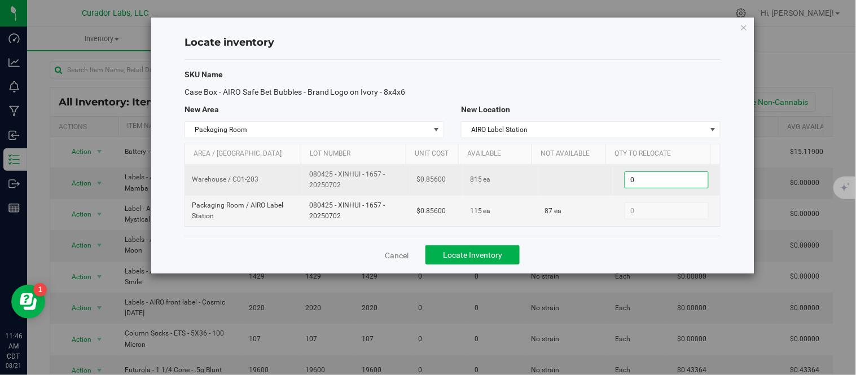
click at [655, 182] on span "0 0" at bounding box center [667, 180] width 84 height 17
type input "2"
type input "115"
drag, startPoint x: 307, startPoint y: 175, endPoint x: 347, endPoint y: 185, distance: 41.3
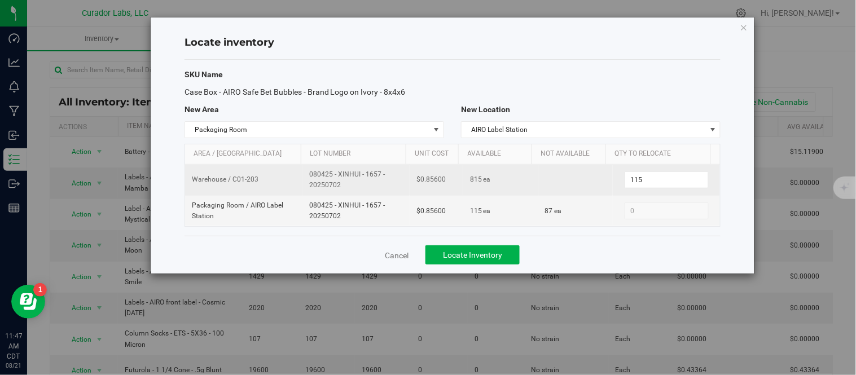
click at [347, 185] on span "080425 - XINHUI - 1657 - 20250702" at bounding box center [356, 179] width 94 height 21
copy span "080425 - XINHUI - 1657 - 20250702"
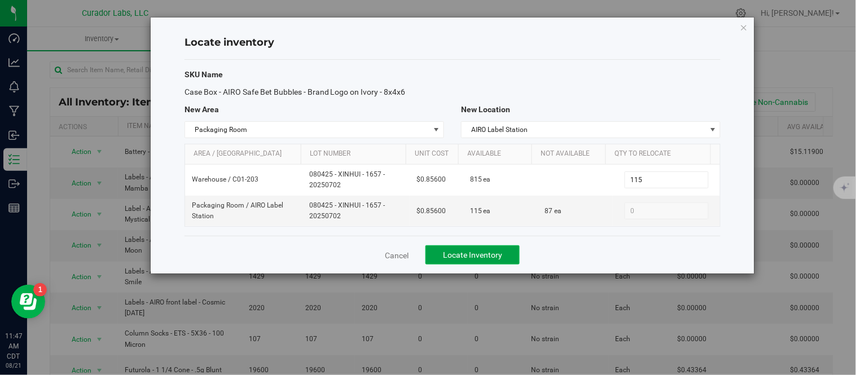
click at [508, 256] on button "Locate Inventory" at bounding box center [473, 255] width 94 height 19
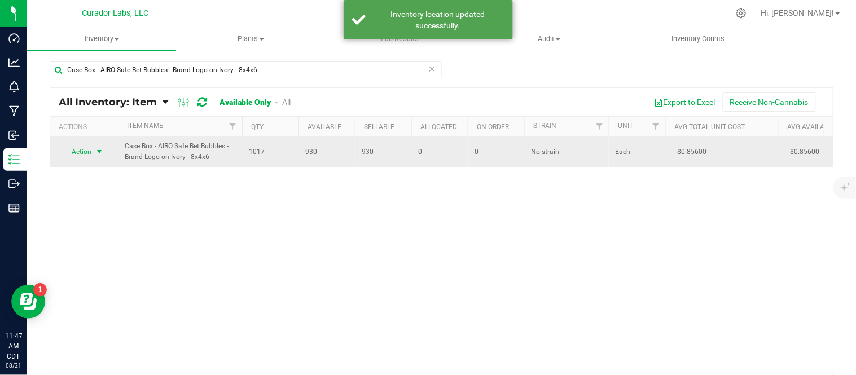
click at [100, 150] on span "select" at bounding box center [99, 151] width 9 height 9
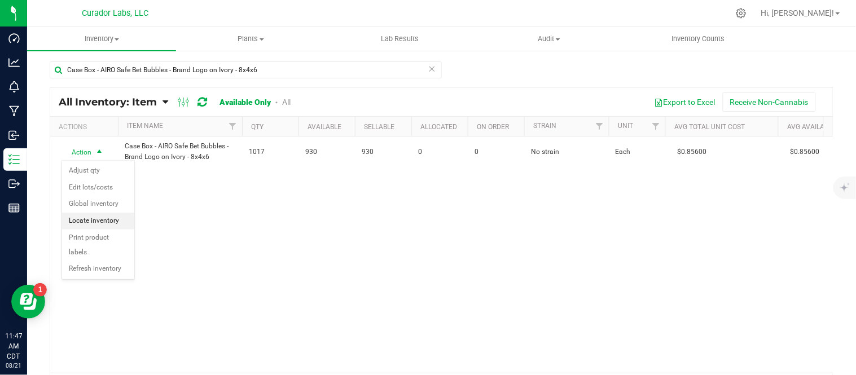
click at [100, 221] on li "Locate inventory" at bounding box center [98, 221] width 72 height 17
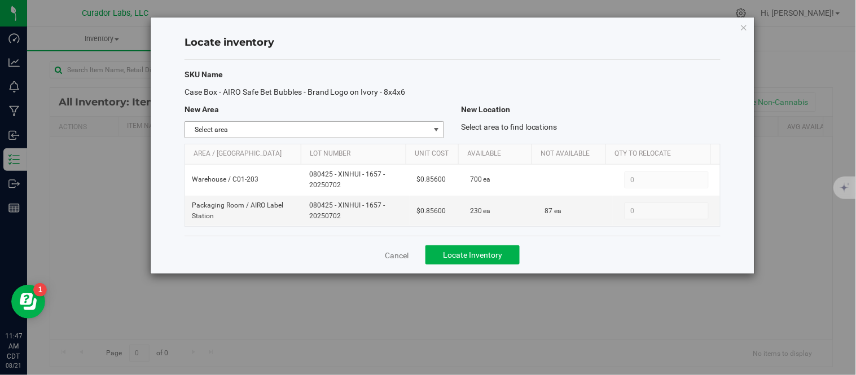
click at [387, 130] on span "Select area" at bounding box center [307, 130] width 244 height 16
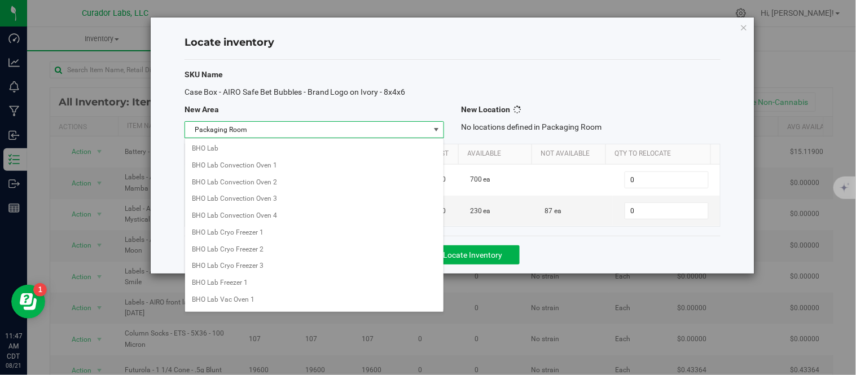
scroll to position [489, 0]
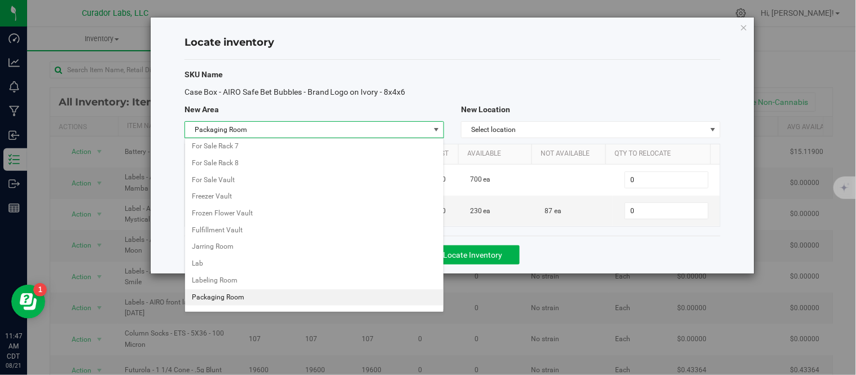
click at [247, 303] on li "Packaging Room" at bounding box center [314, 298] width 259 height 17
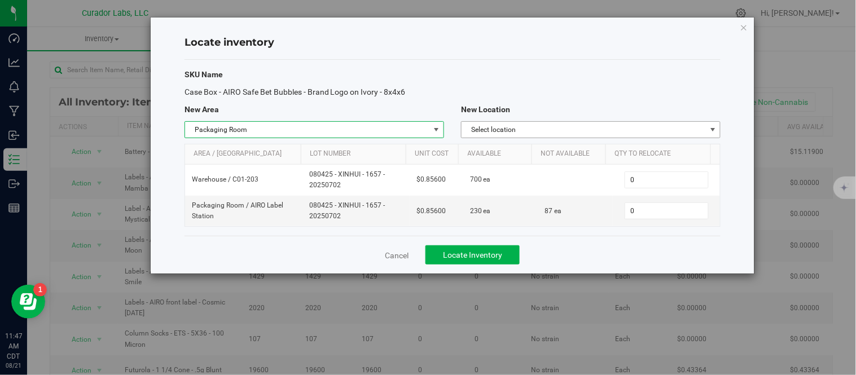
click at [562, 126] on span "Select location" at bounding box center [584, 130] width 244 height 16
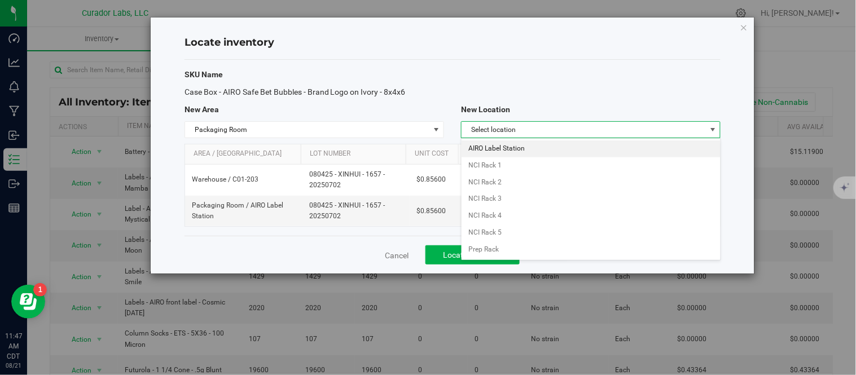
click at [534, 150] on li "AIRO Label Station" at bounding box center [591, 149] width 259 height 17
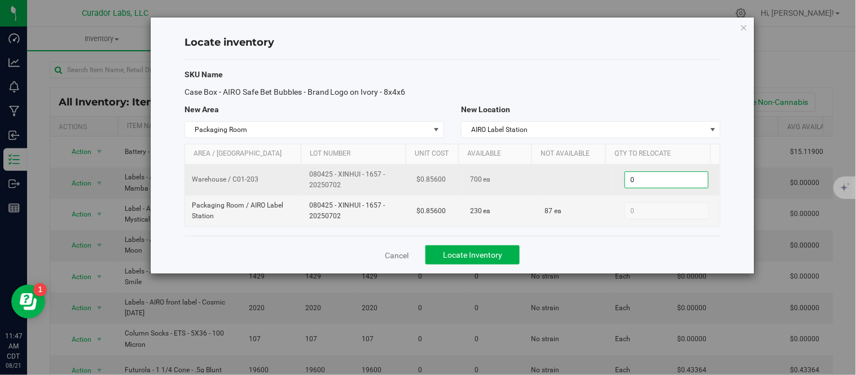
click at [648, 185] on span "0 0" at bounding box center [667, 180] width 84 height 17
type input "10"
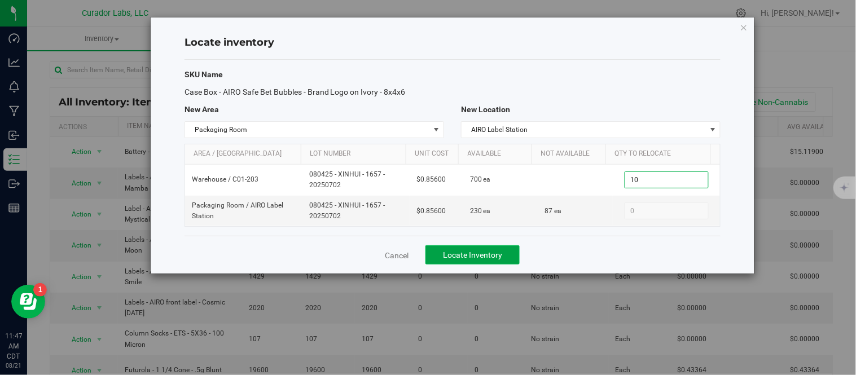
type input "10"
click at [505, 247] on button "Locate Inventory" at bounding box center [473, 255] width 94 height 19
